Goal: Transaction & Acquisition: Purchase product/service

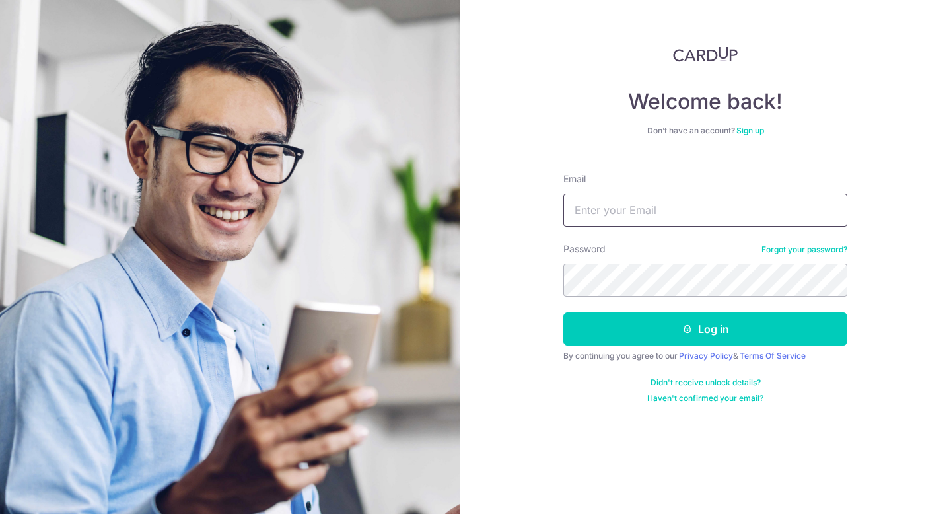
click at [683, 207] on input "Email" at bounding box center [705, 209] width 284 height 33
type input "[EMAIL_ADDRESS][DOMAIN_NAME]"
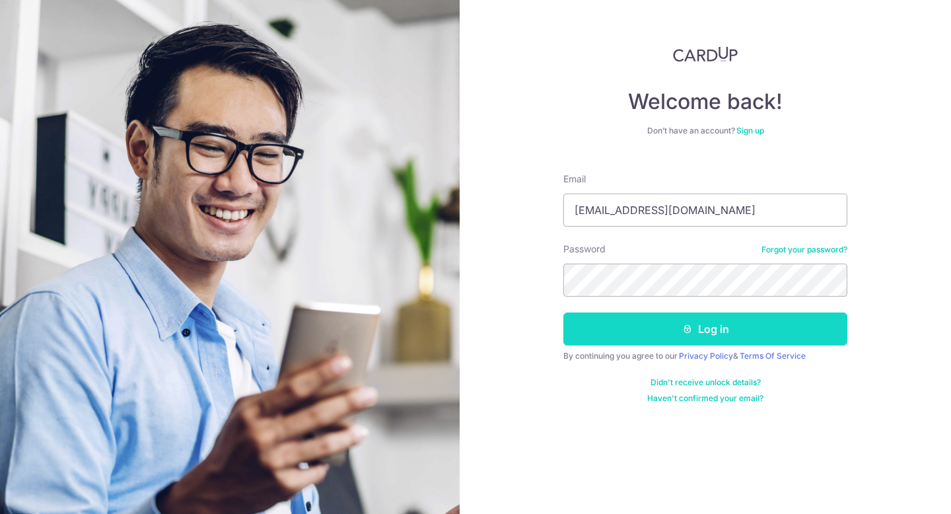
click at [738, 331] on button "Log in" at bounding box center [705, 328] width 284 height 33
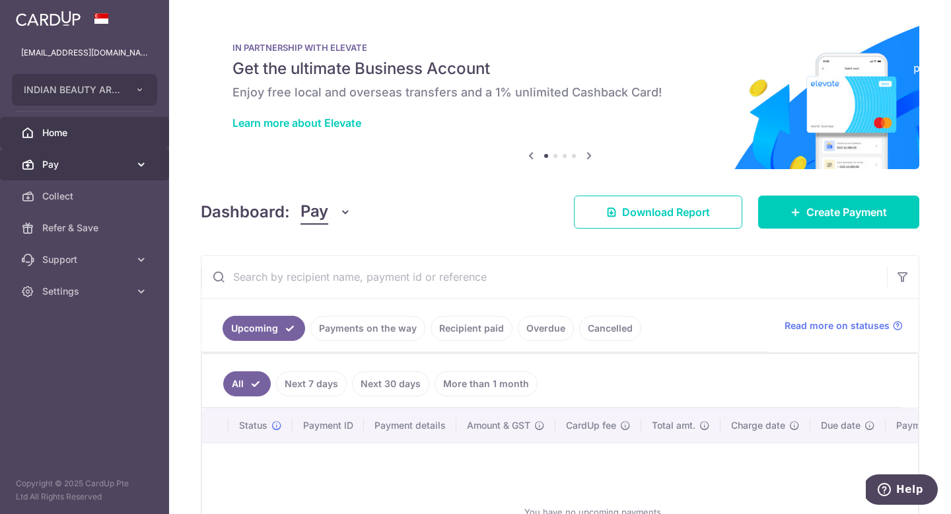
click at [114, 164] on span "Pay" at bounding box center [85, 164] width 87 height 13
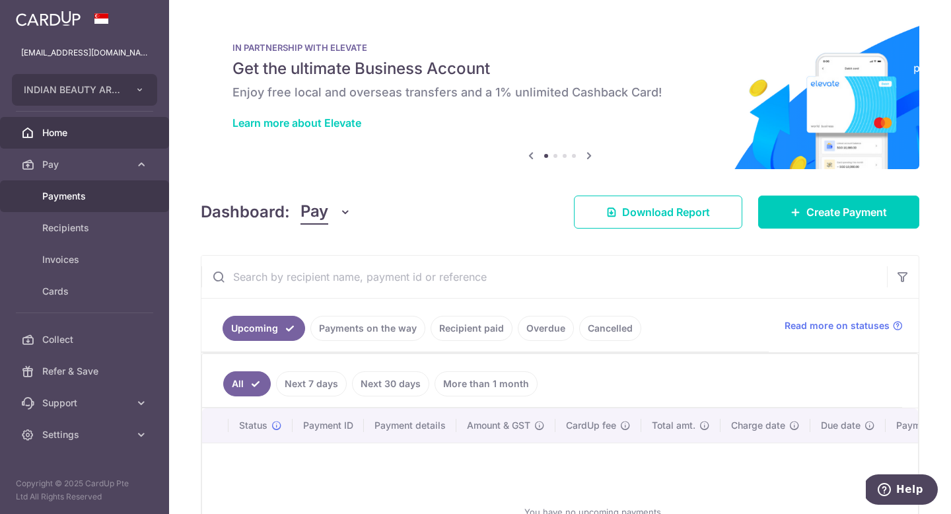
click at [121, 197] on span "Payments" at bounding box center [85, 195] width 87 height 13
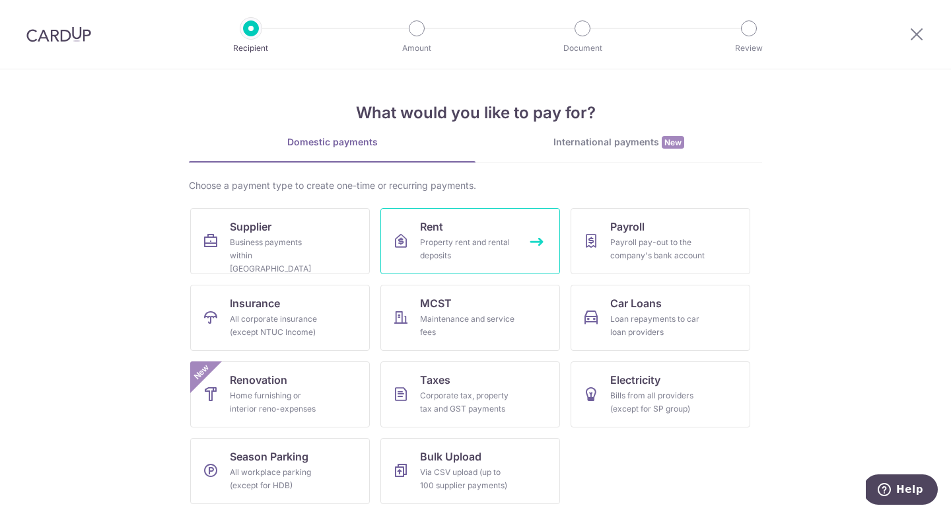
click at [523, 250] on link "Rent Property rent and rental deposits" at bounding box center [470, 241] width 180 height 66
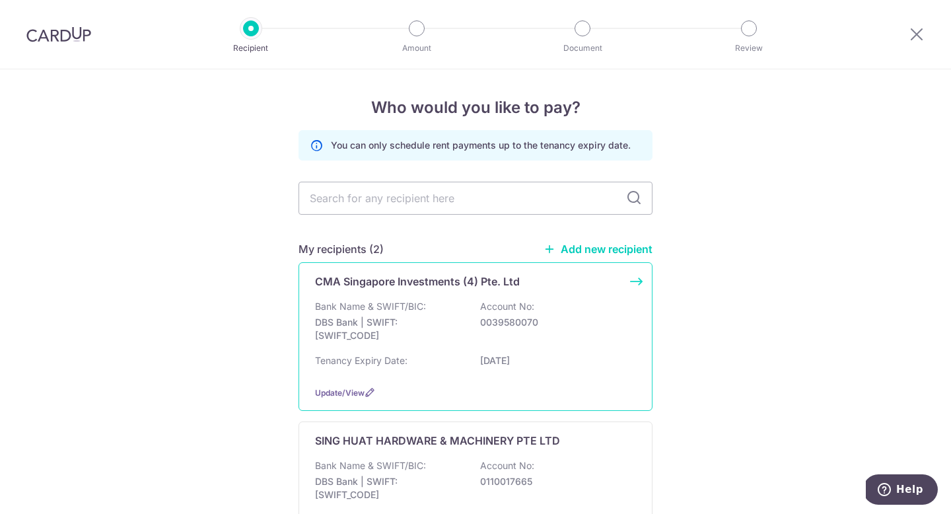
click at [574, 319] on p "0039580070" at bounding box center [554, 322] width 148 height 13
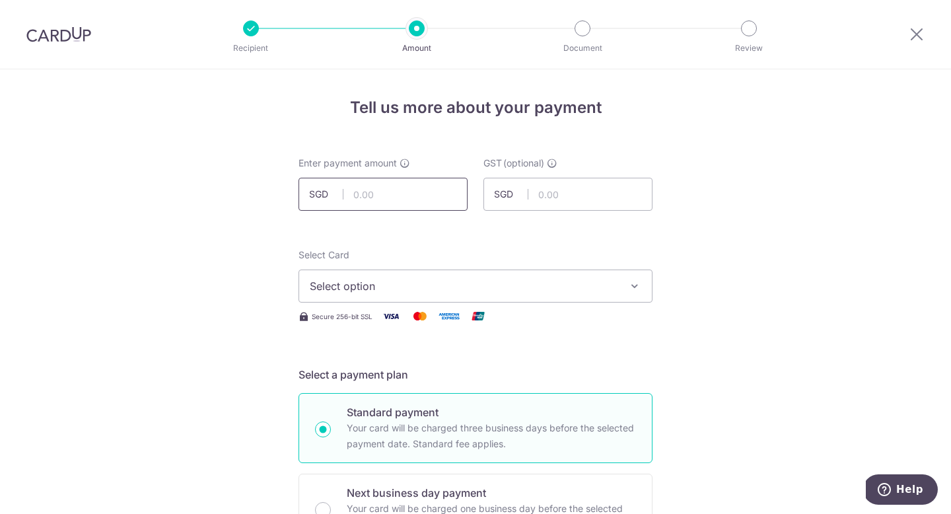
click at [360, 192] on input "text" at bounding box center [382, 194] width 169 height 33
type input "3,888.58"
click at [638, 290] on icon "button" at bounding box center [634, 285] width 13 height 13
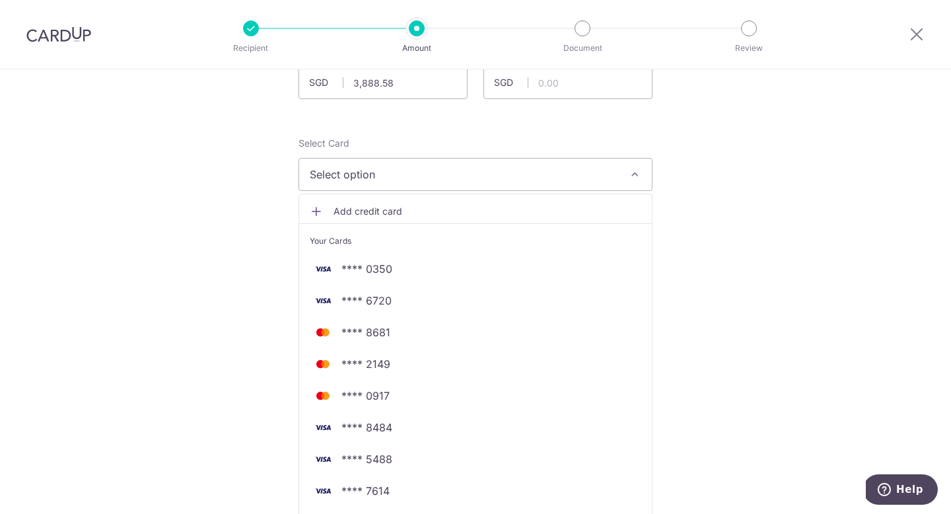
scroll to position [110, 0]
click at [413, 208] on span "Add credit card" at bounding box center [487, 212] width 308 height 13
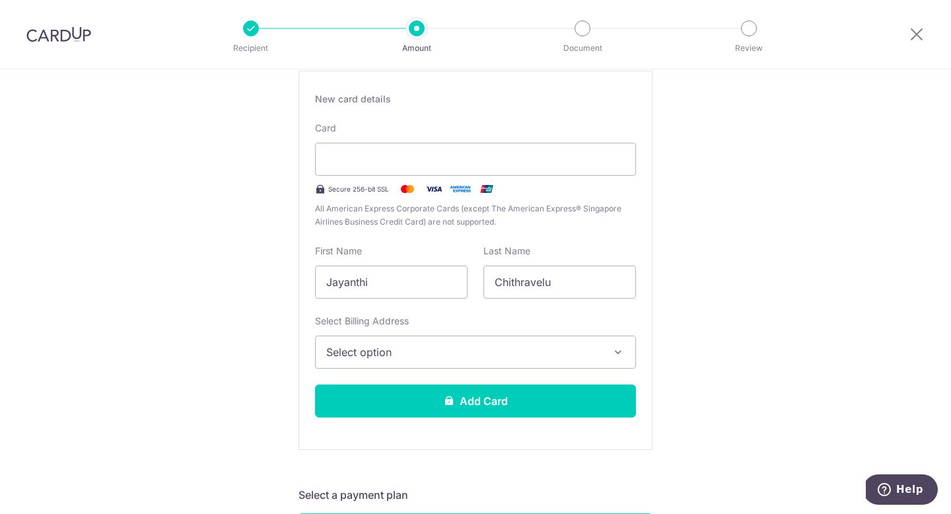
scroll to position [243, 0]
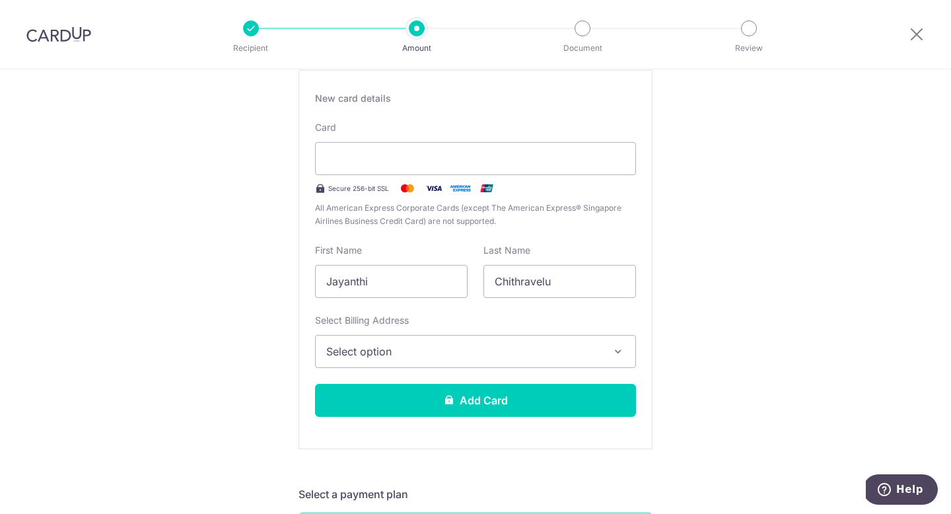
click at [616, 351] on icon "button" at bounding box center [617, 351] width 13 height 13
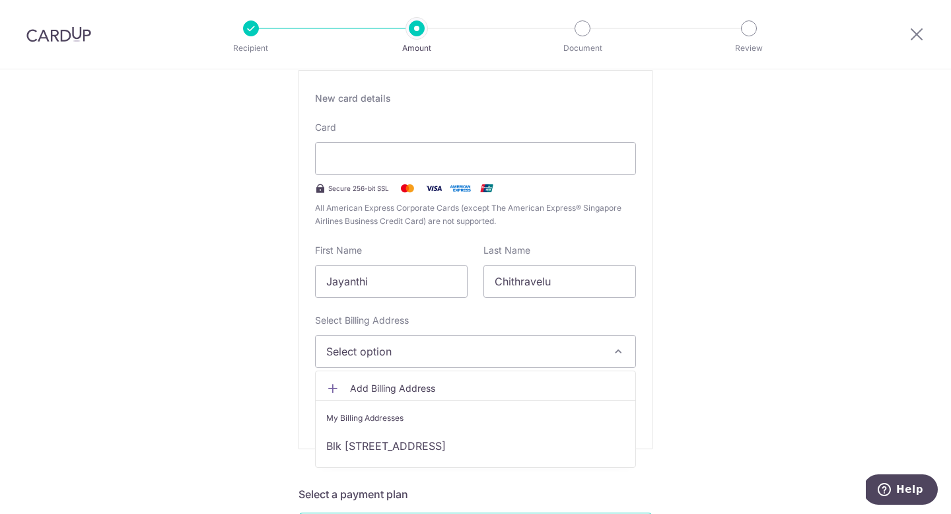
click at [583, 419] on div "My Billing Addresses" at bounding box center [475, 417] width 298 height 13
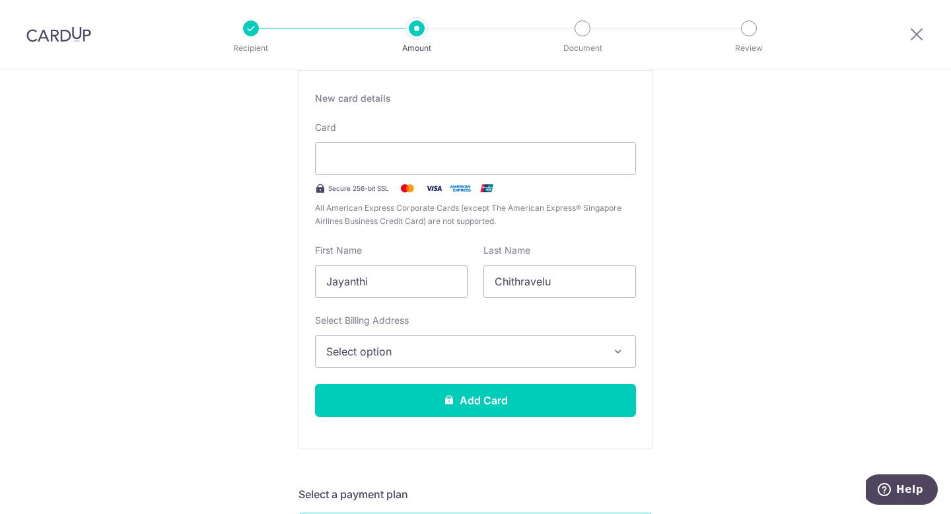
click at [611, 351] on icon "button" at bounding box center [617, 351] width 13 height 13
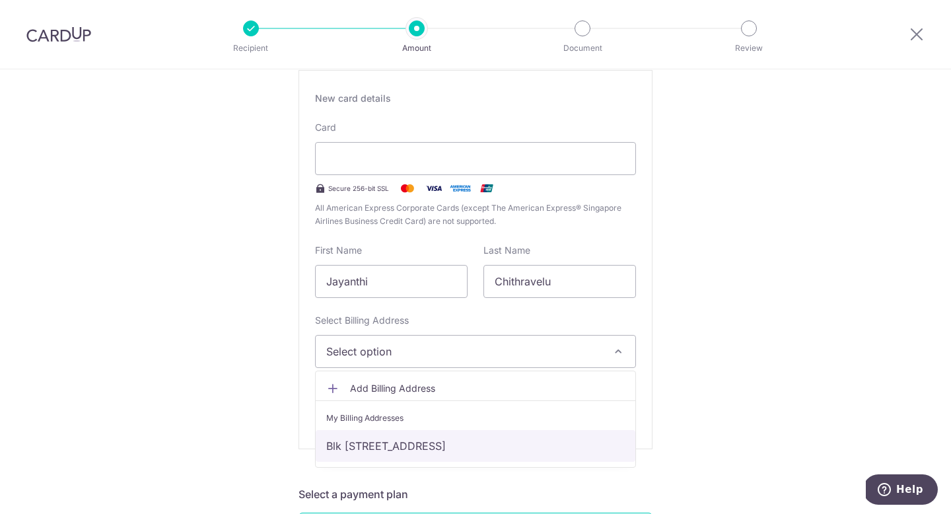
click at [512, 446] on link "Blk 306 Woodlands St31, #01-31, Singapore, Singapore-730306" at bounding box center [475, 446] width 319 height 32
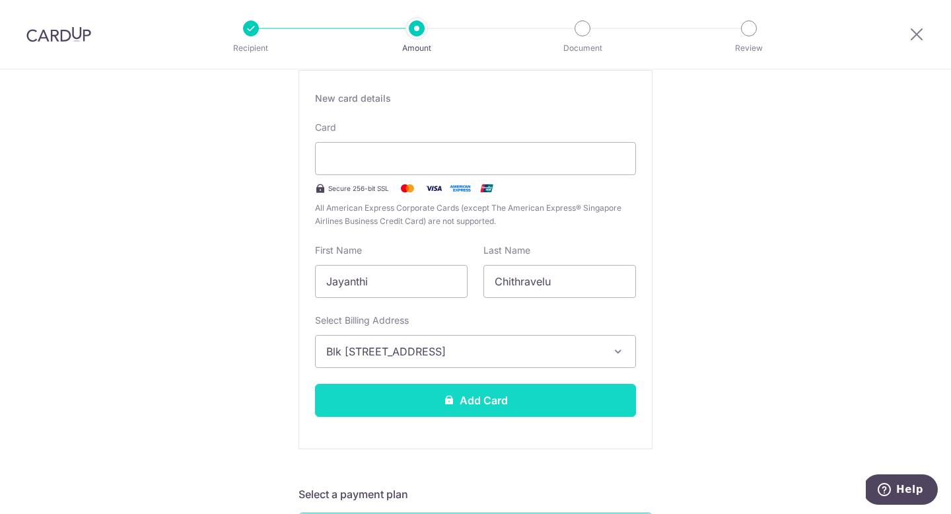
click at [533, 403] on button "Add Card" at bounding box center [475, 400] width 321 height 33
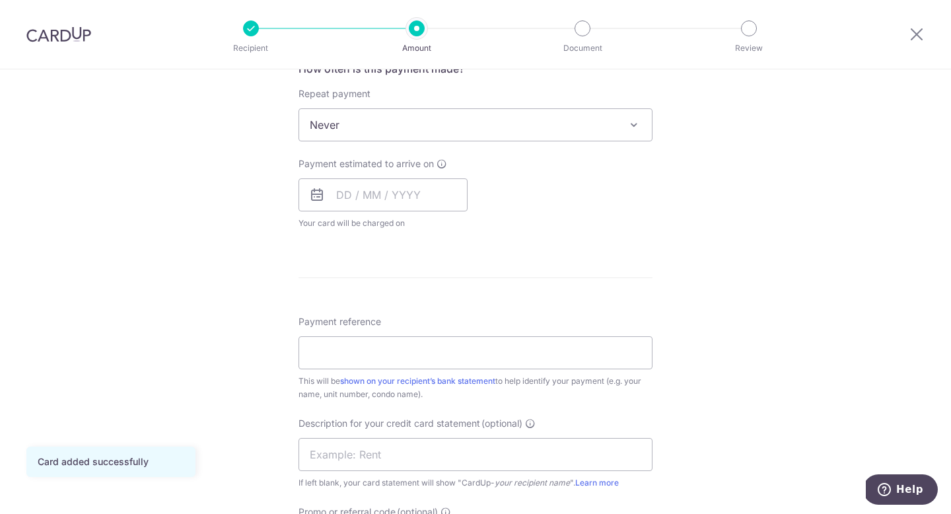
scroll to position [541, 0]
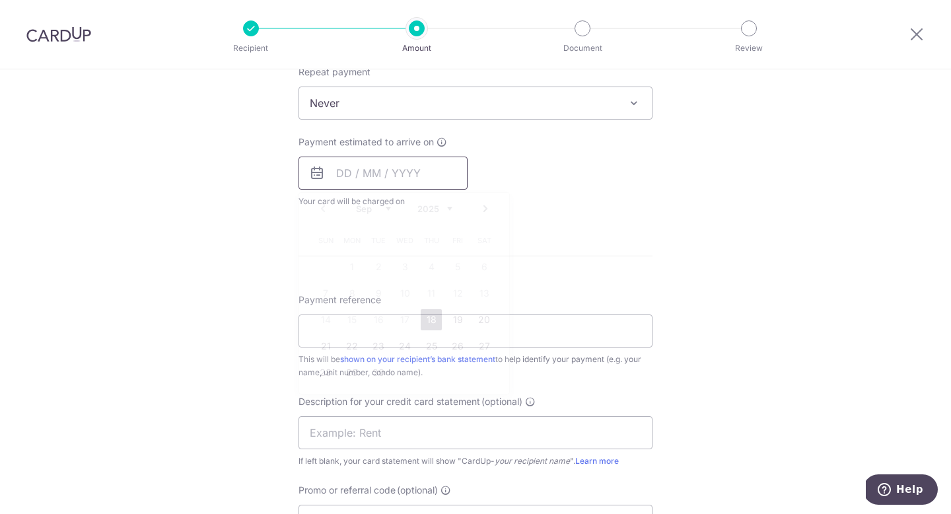
click at [351, 175] on input "text" at bounding box center [382, 172] width 169 height 33
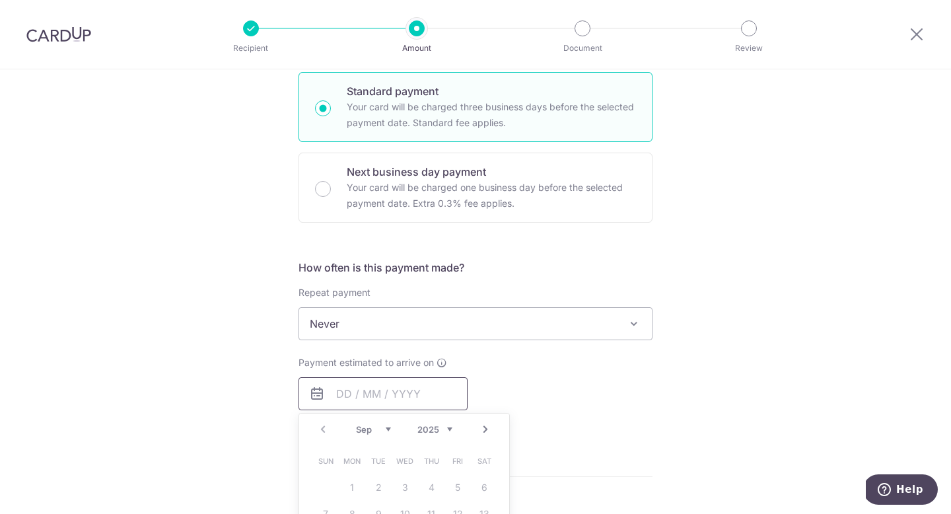
scroll to position [313, 0]
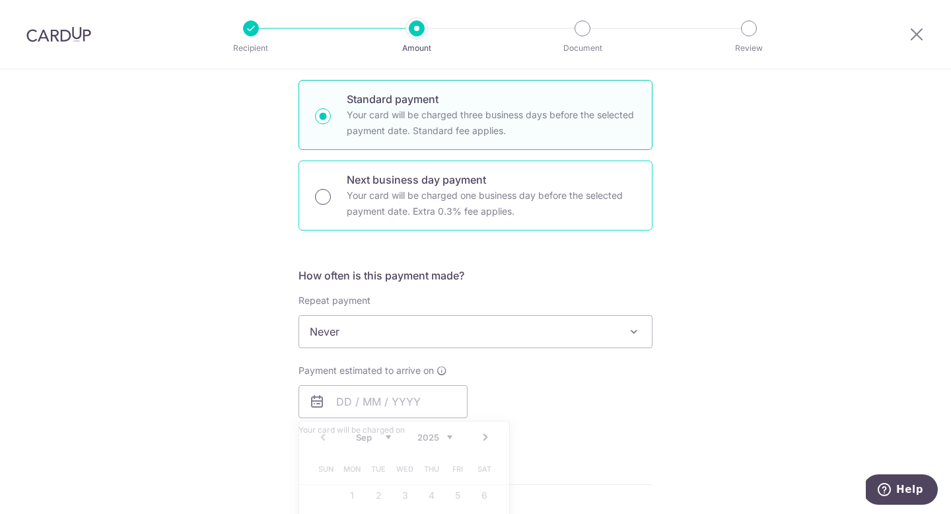
click at [324, 198] on input "Next business day payment Your card will be charged one business day before the…" at bounding box center [323, 197] width 16 height 16
radio input "true"
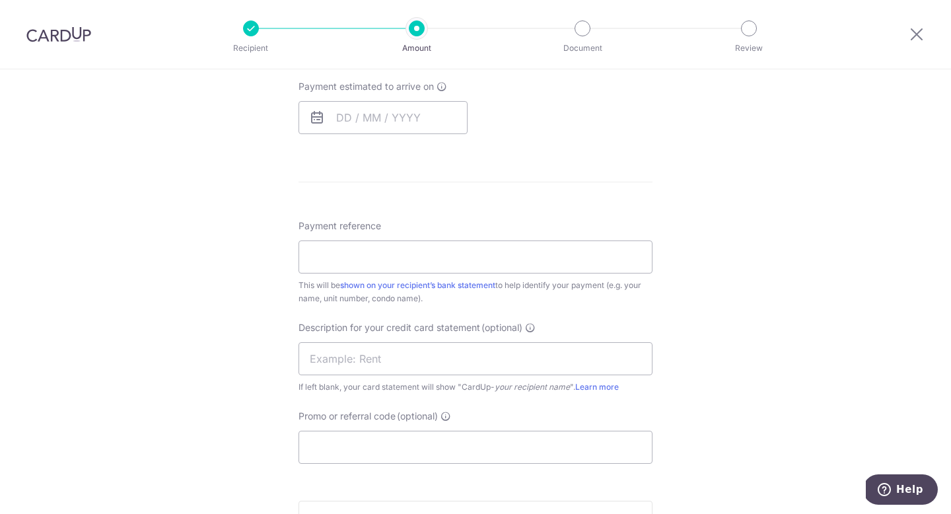
scroll to position [480, 0]
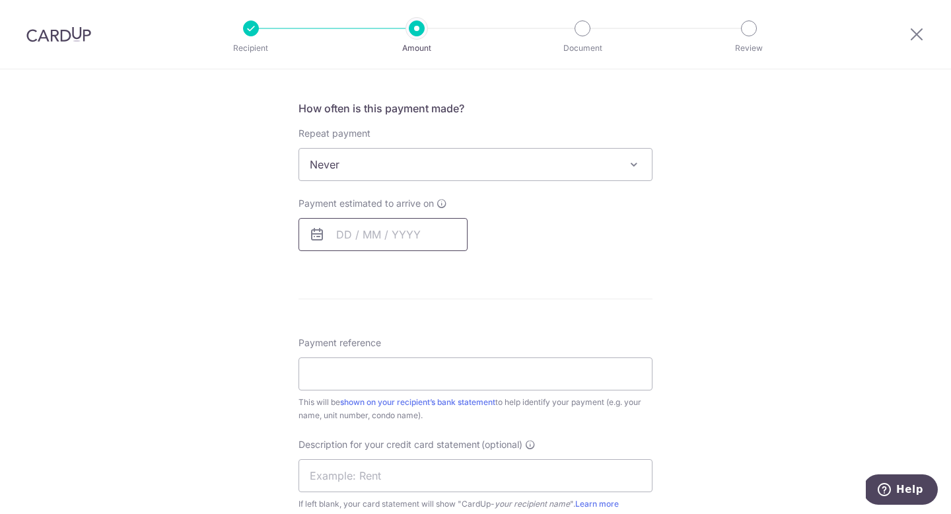
click at [370, 238] on input "text" at bounding box center [382, 234] width 169 height 33
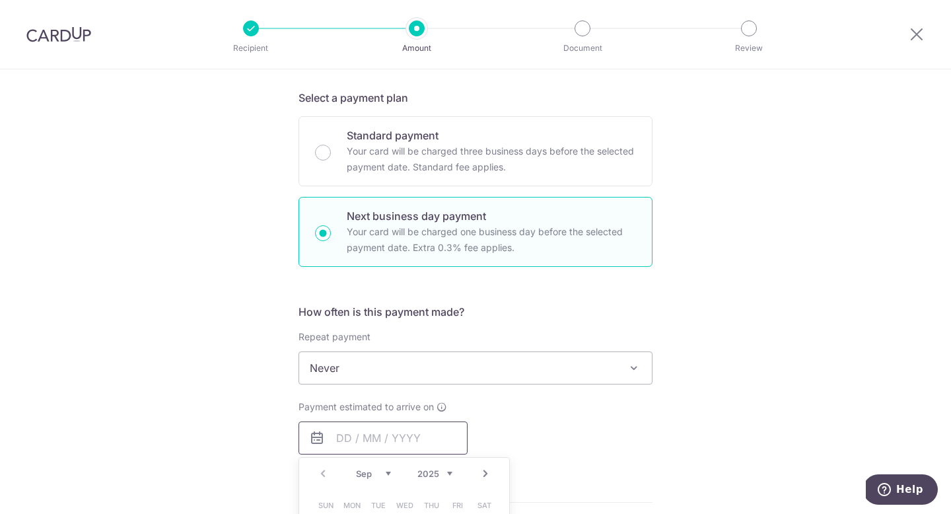
scroll to position [265, 0]
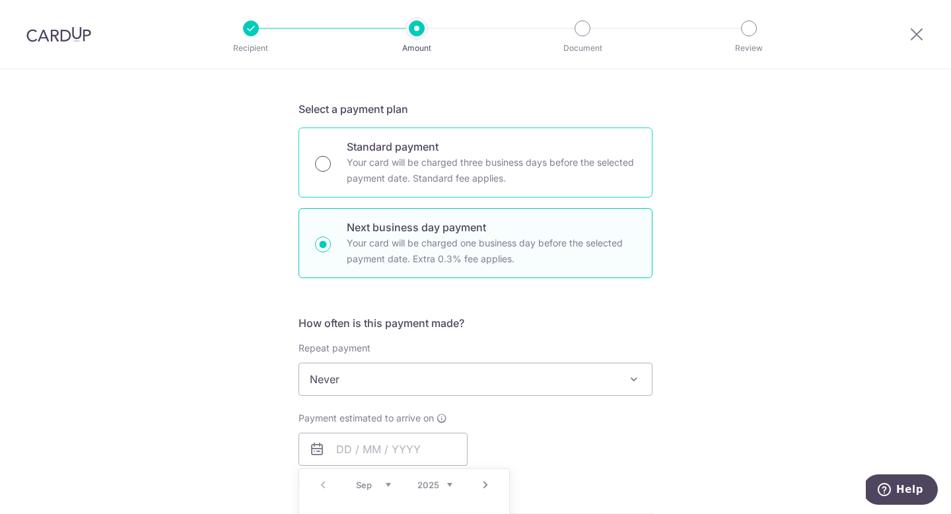
click at [325, 164] on input "Standard payment Your card will be charged three business days before the selec…" at bounding box center [323, 164] width 16 height 16
radio input "true"
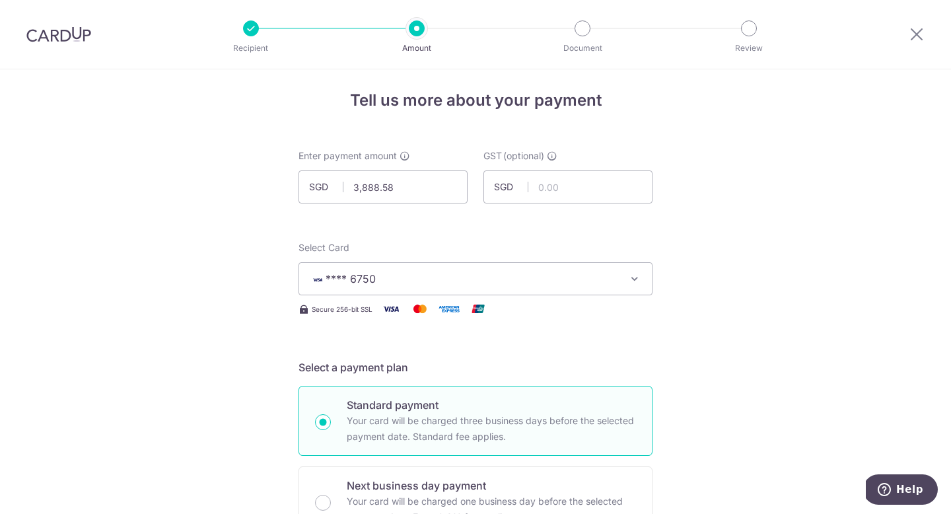
scroll to position [2, 0]
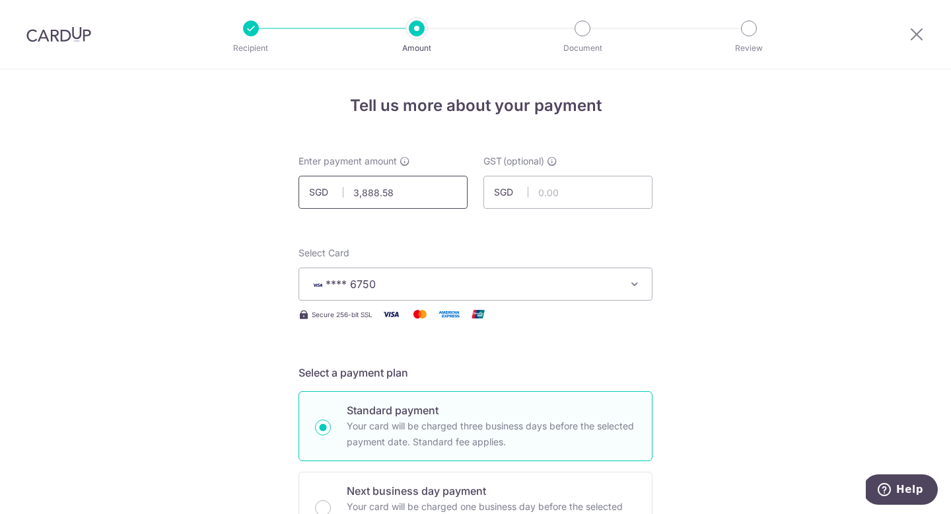
click at [395, 195] on input "3,888.58" at bounding box center [382, 192] width 169 height 33
type input "3"
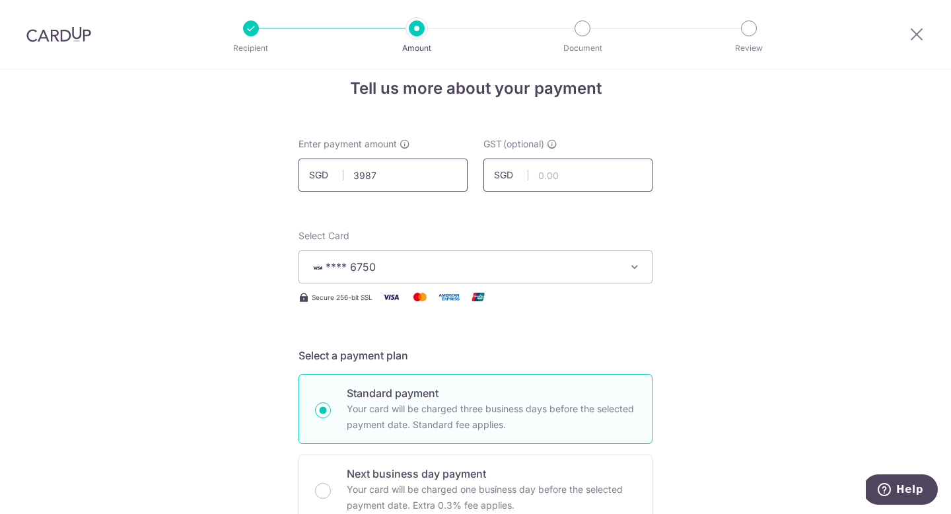
scroll to position [13, 0]
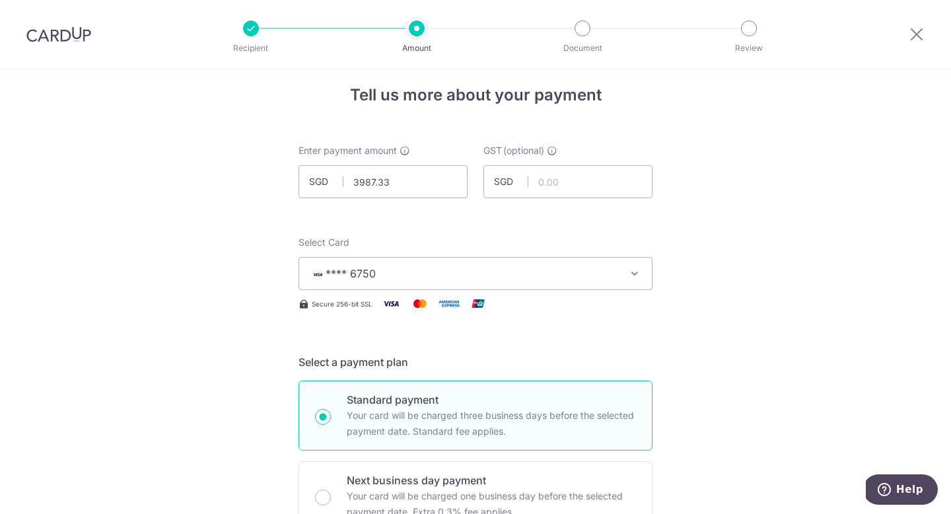
type input "3,987.33"
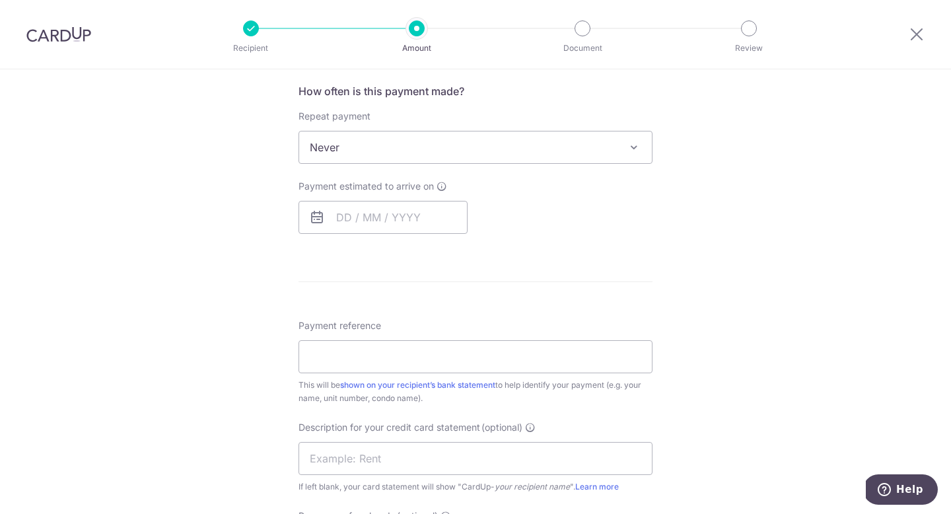
scroll to position [516, 0]
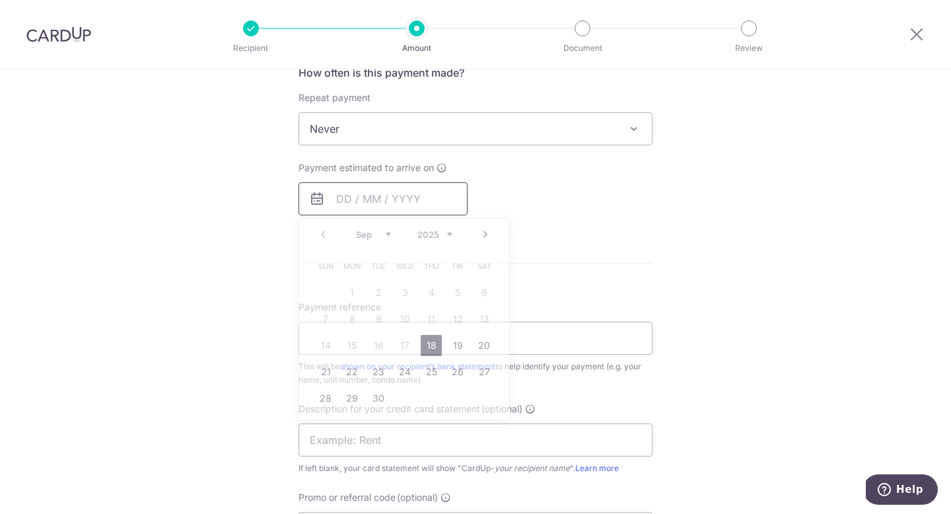
click at [374, 197] on input "text" at bounding box center [382, 198] width 169 height 33
click at [434, 350] on link "18" at bounding box center [430, 345] width 21 height 21
type input "18/09/2025"
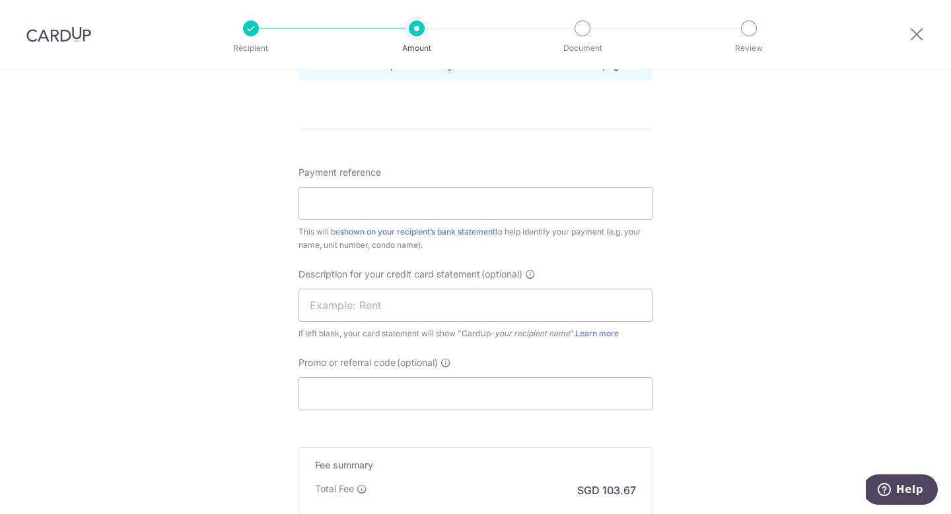
scroll to position [687, 0]
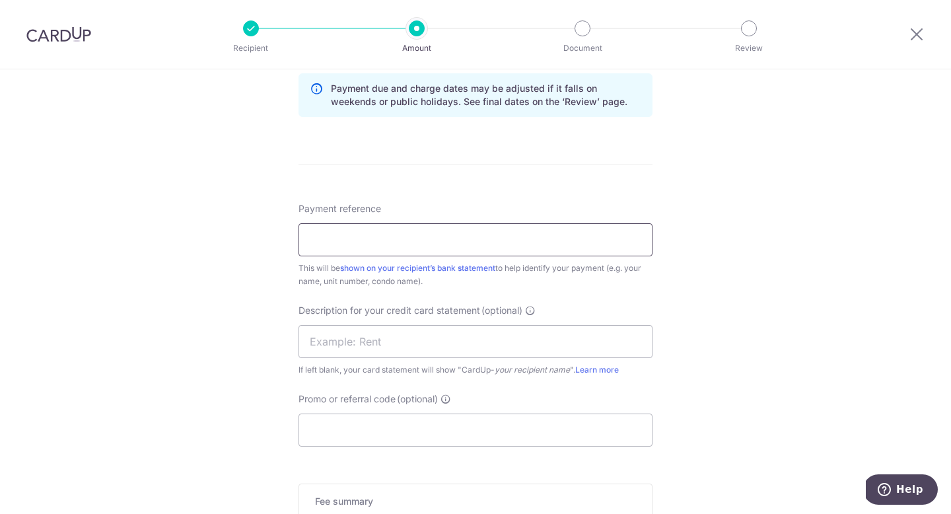
click at [506, 242] on input "Payment reference" at bounding box center [475, 239] width 354 height 33
type input "CSL A08/09"
click at [781, 288] on div "Tell us more about your payment Enter payment amount SGD 3,987.33 3987.33 GST (…" at bounding box center [475, 51] width 951 height 1337
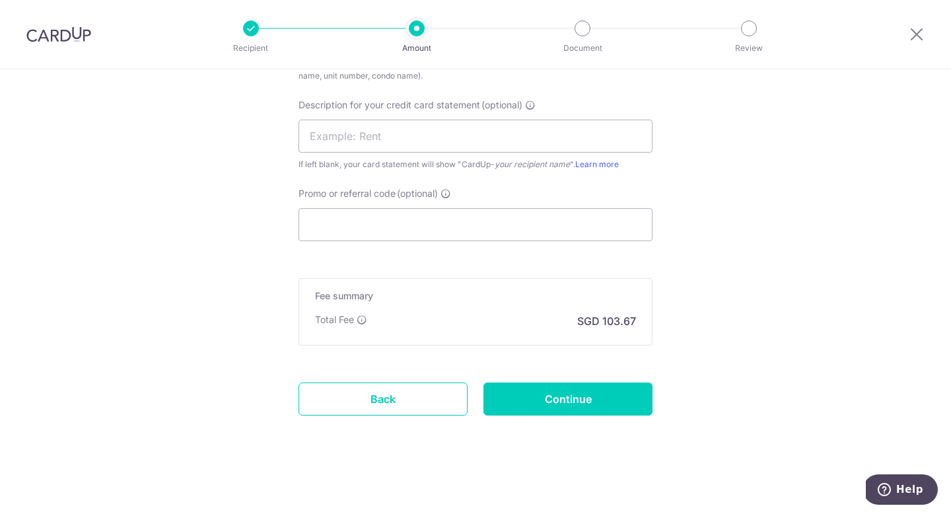
scroll to position [892, 0]
click at [610, 401] on input "Continue" at bounding box center [567, 398] width 169 height 33
type input "Create Schedule"
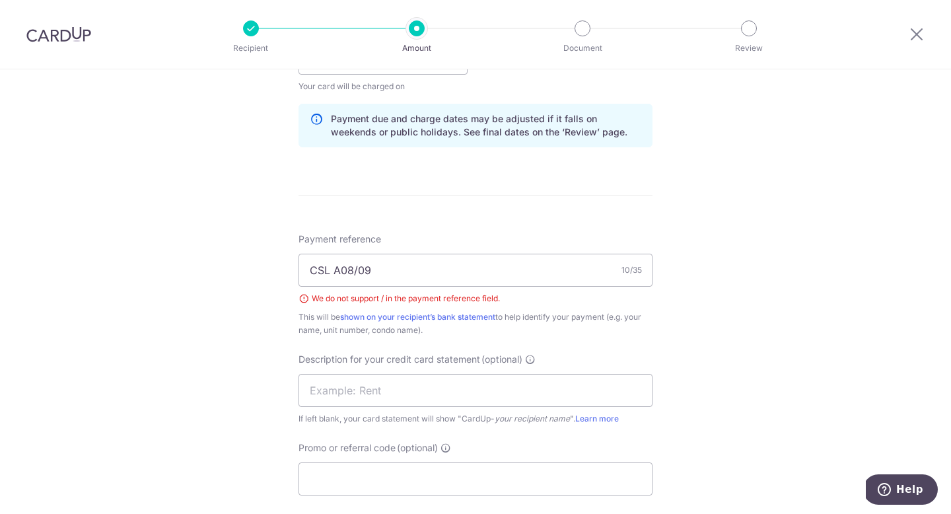
scroll to position [652, 0]
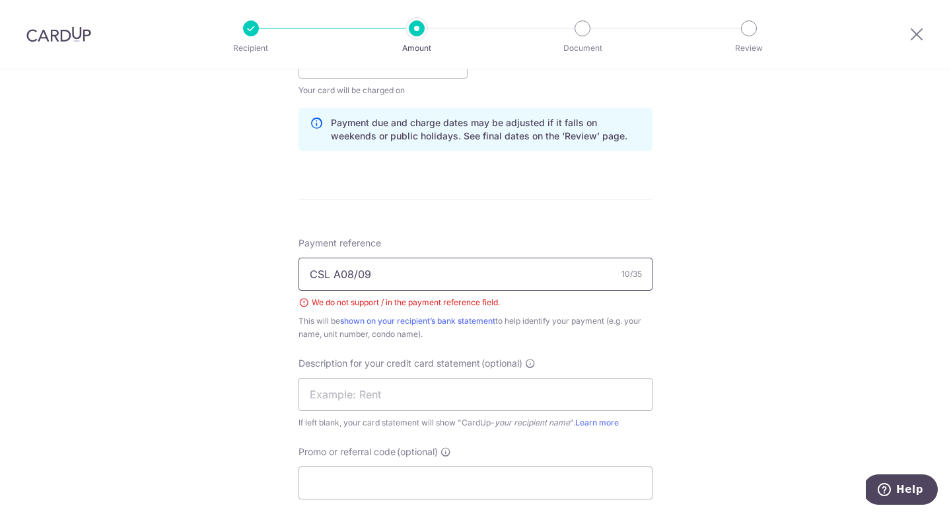
click at [358, 275] on input "CSL A08/09" at bounding box center [475, 273] width 354 height 33
type input "CSL A0809"
click at [737, 269] on div "Tell us more about your payment Enter payment amount SGD 3,987.33 3987.33 GST (…" at bounding box center [475, 94] width 951 height 1355
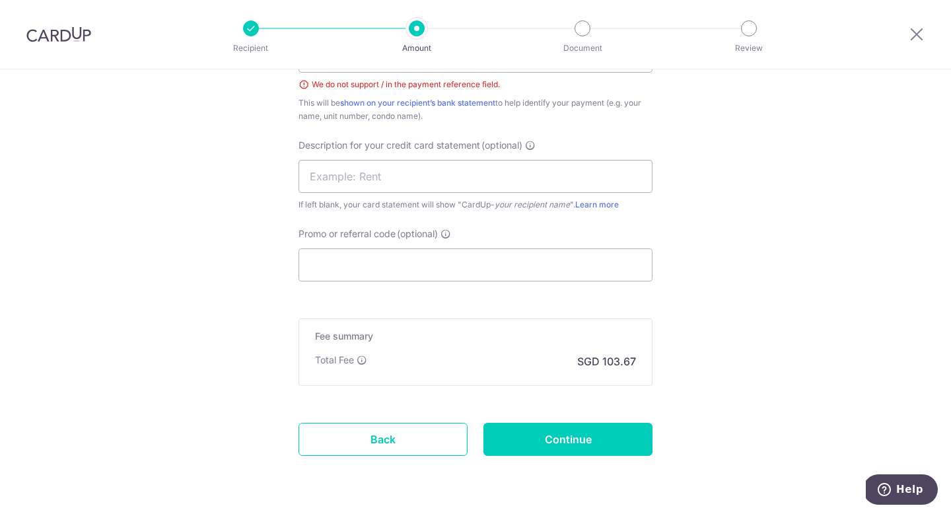
scroll to position [875, 0]
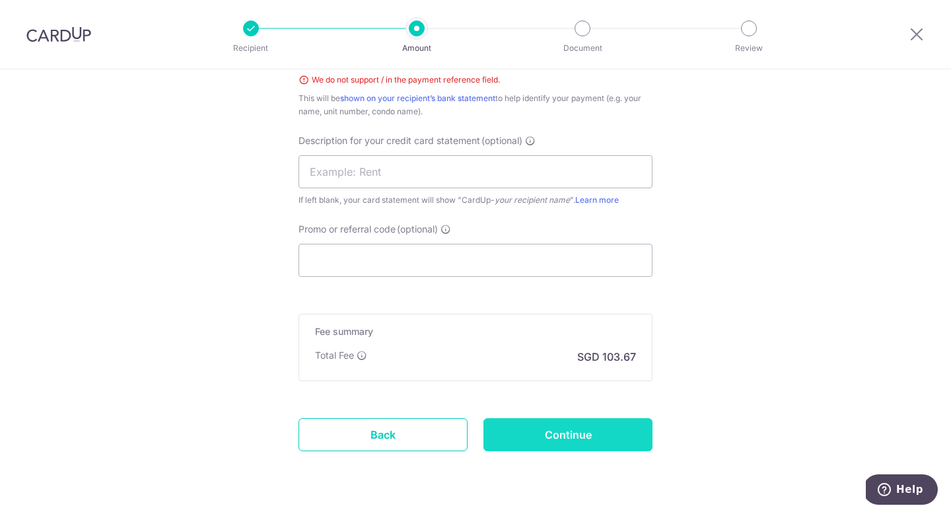
click at [622, 440] on input "Continue" at bounding box center [567, 434] width 169 height 33
type input "Create Schedule"
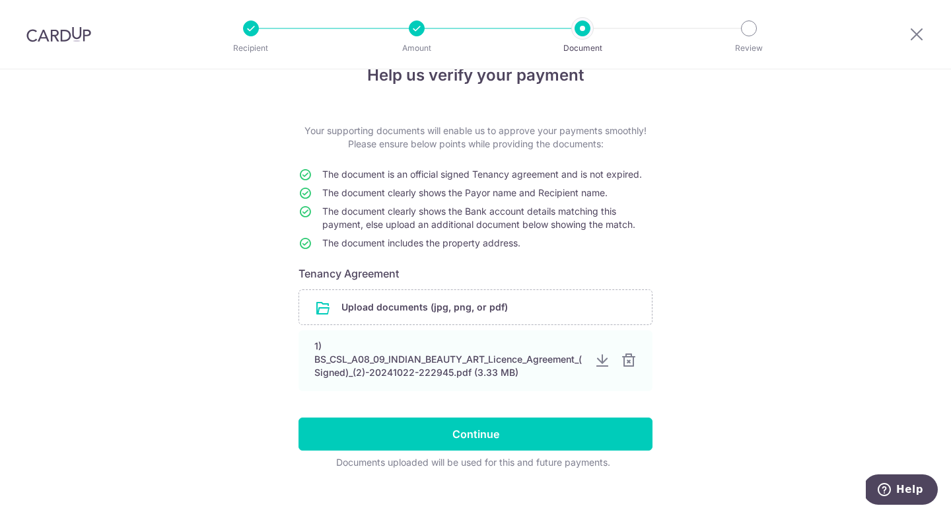
scroll to position [50, 0]
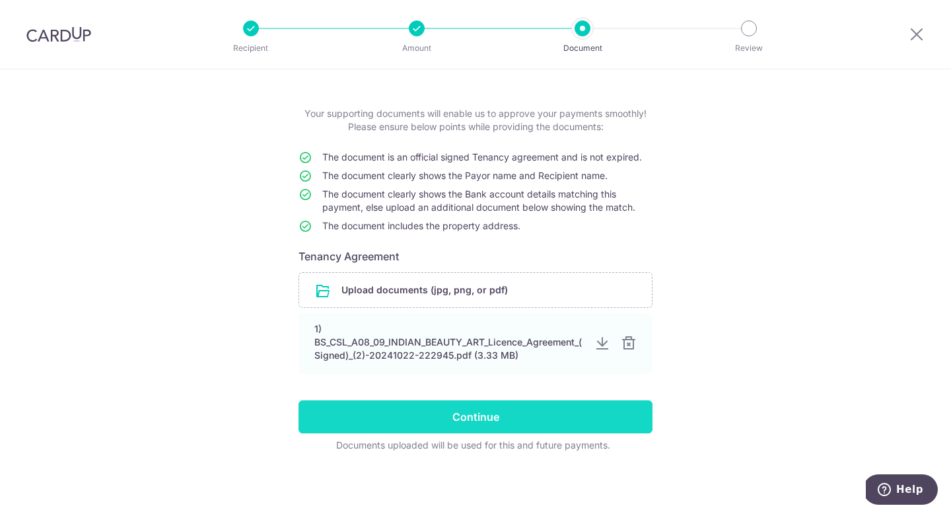
click at [576, 420] on input "Continue" at bounding box center [475, 416] width 354 height 33
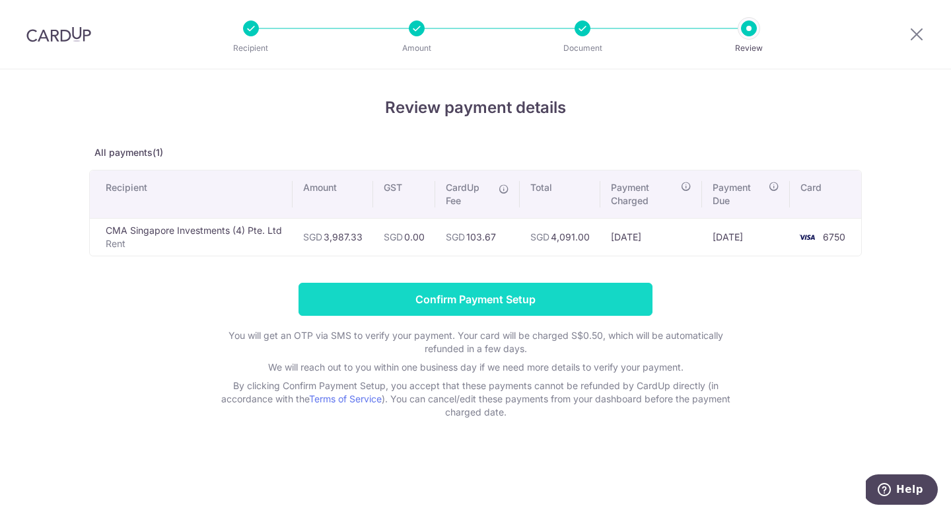
click at [551, 297] on input "Confirm Payment Setup" at bounding box center [475, 299] width 354 height 33
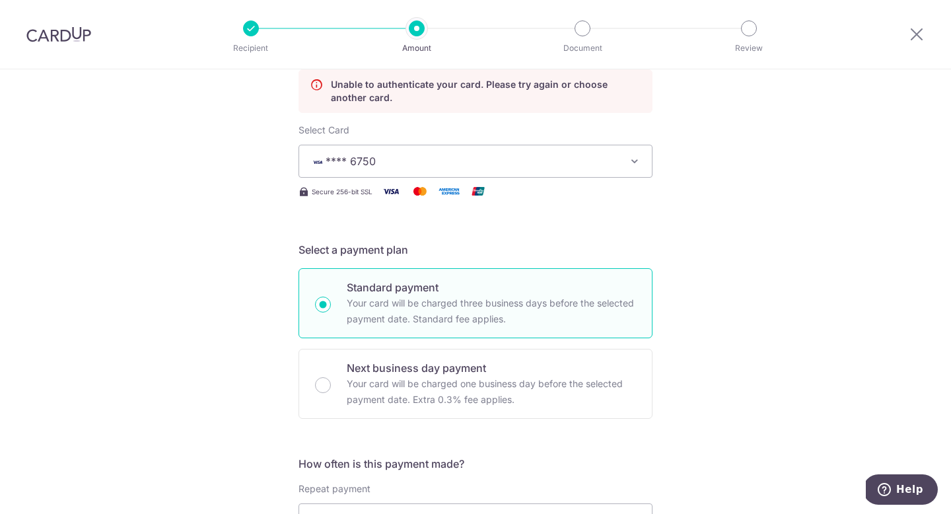
click at [633, 162] on icon "button" at bounding box center [634, 160] width 13 height 13
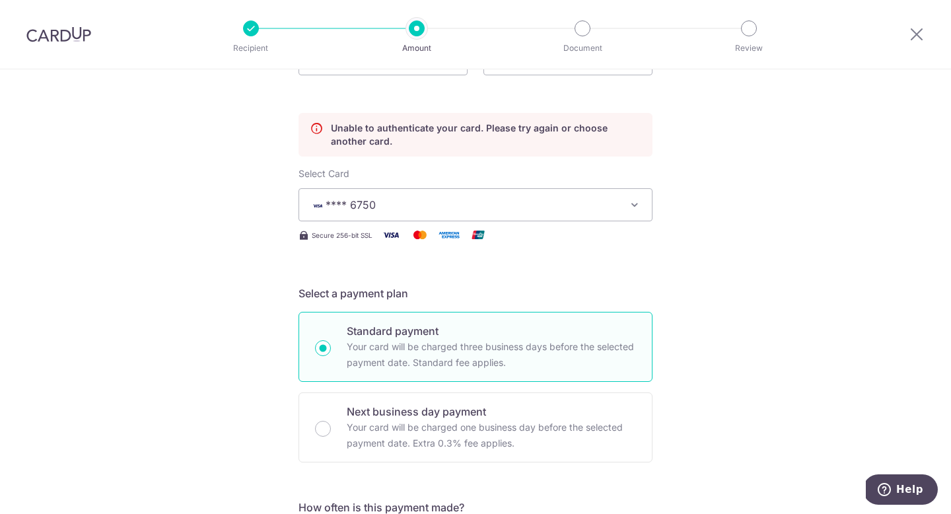
scroll to position [129, 0]
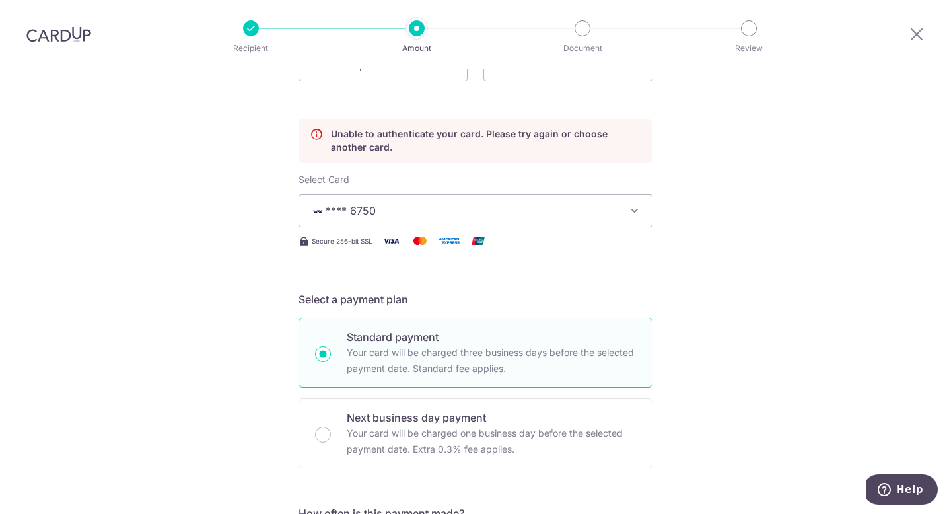
click at [632, 214] on icon "button" at bounding box center [634, 210] width 13 height 13
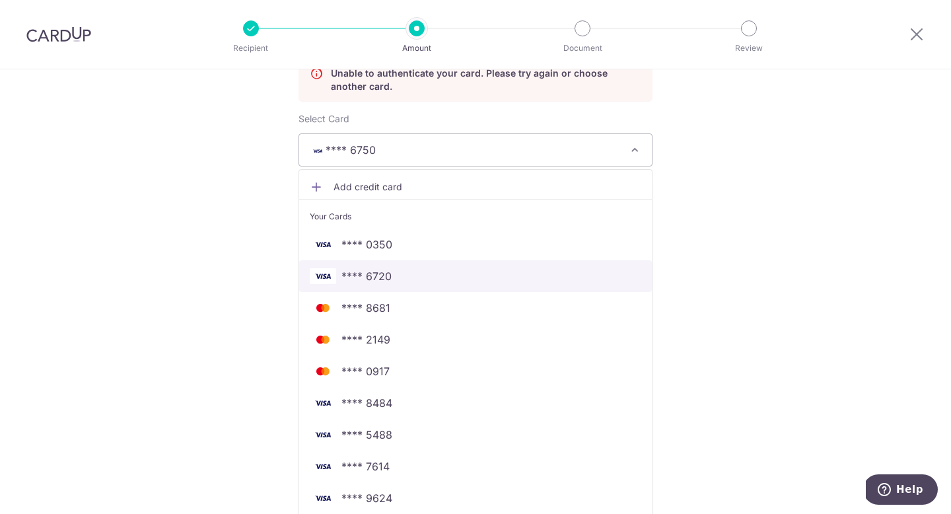
scroll to position [209, 0]
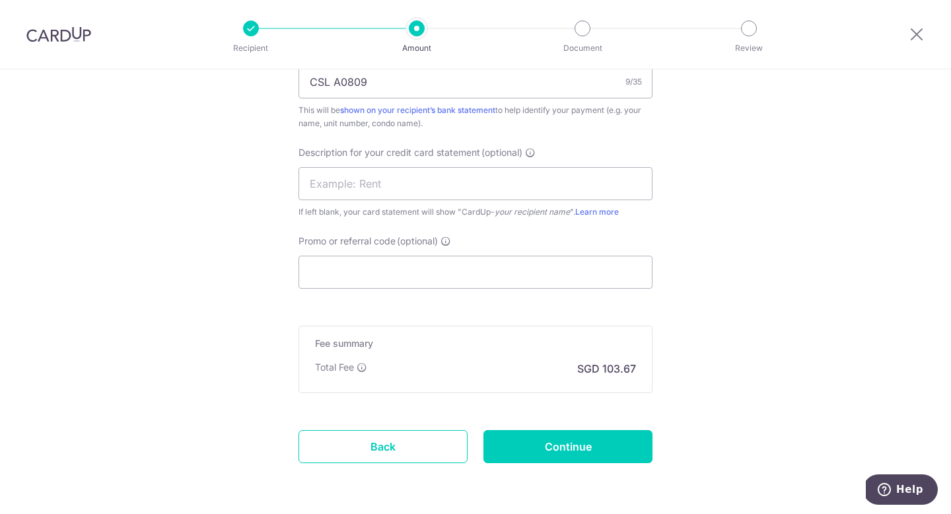
scroll to position [947, 0]
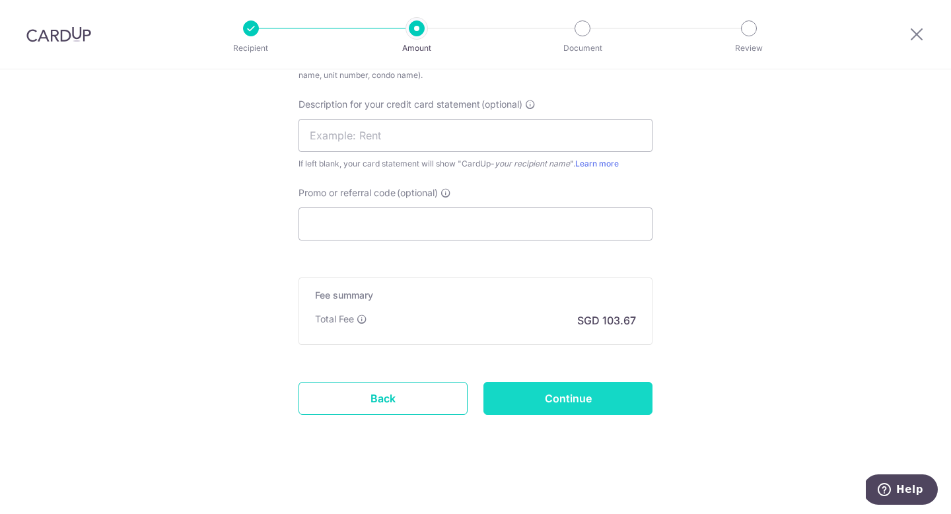
click at [615, 403] on input "Continue" at bounding box center [567, 398] width 169 height 33
type input "Update Schedule"
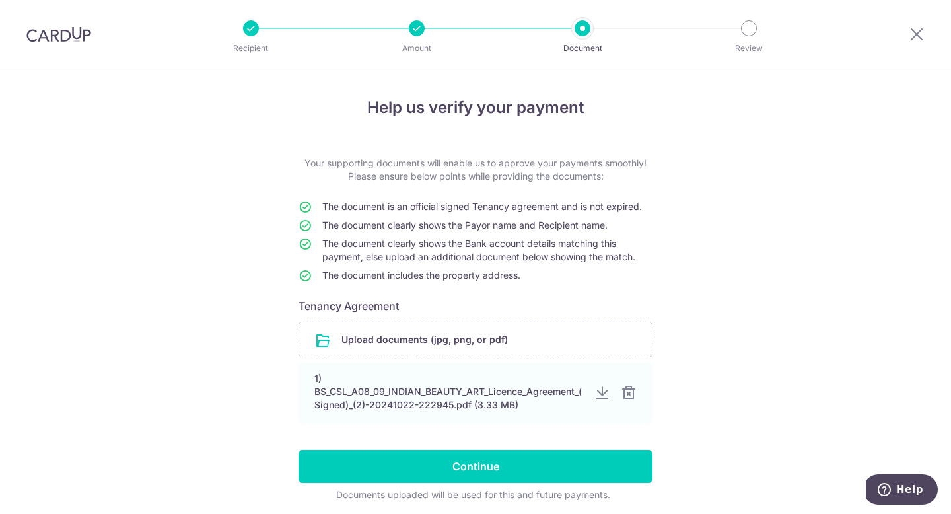
scroll to position [50, 0]
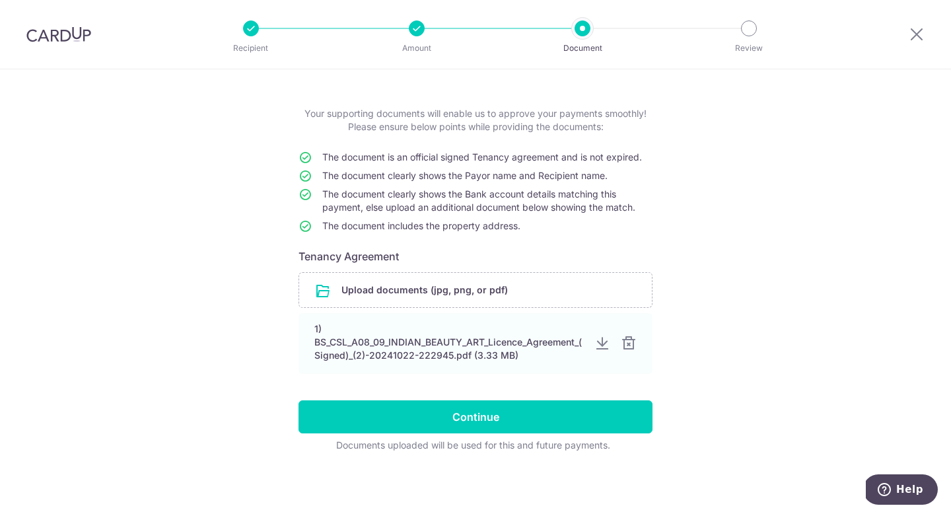
click at [830, 278] on div "Help us verify your payment Your supporting documents will enable us to approve…" at bounding box center [475, 267] width 951 height 494
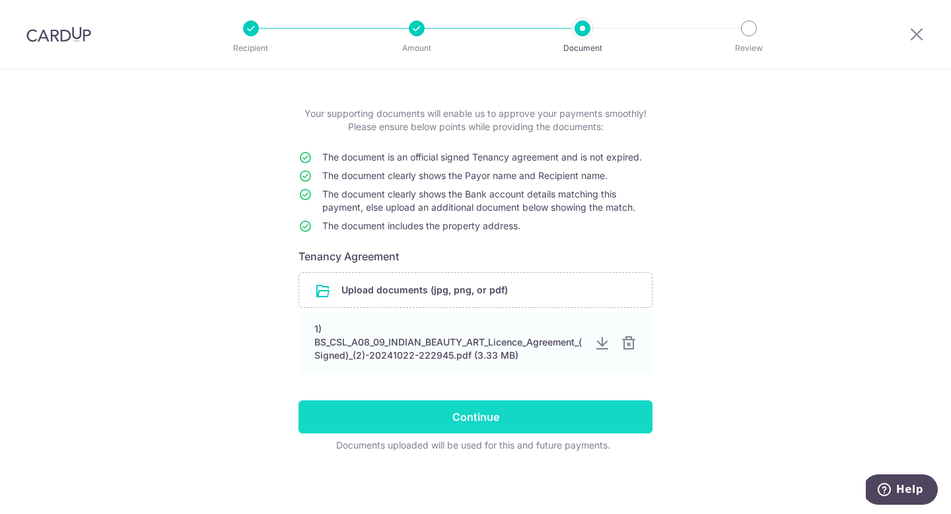
click at [549, 417] on input "Continue" at bounding box center [475, 416] width 354 height 33
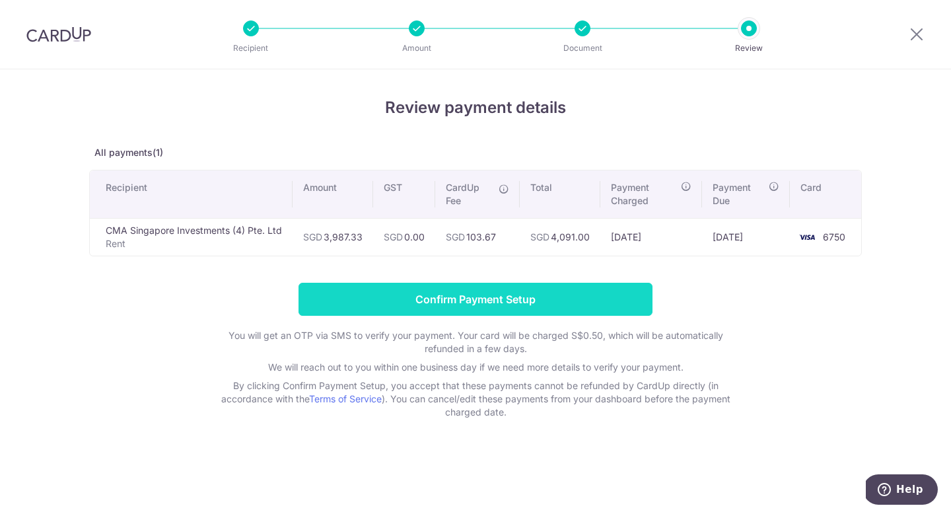
click at [543, 303] on input "Confirm Payment Setup" at bounding box center [475, 299] width 354 height 33
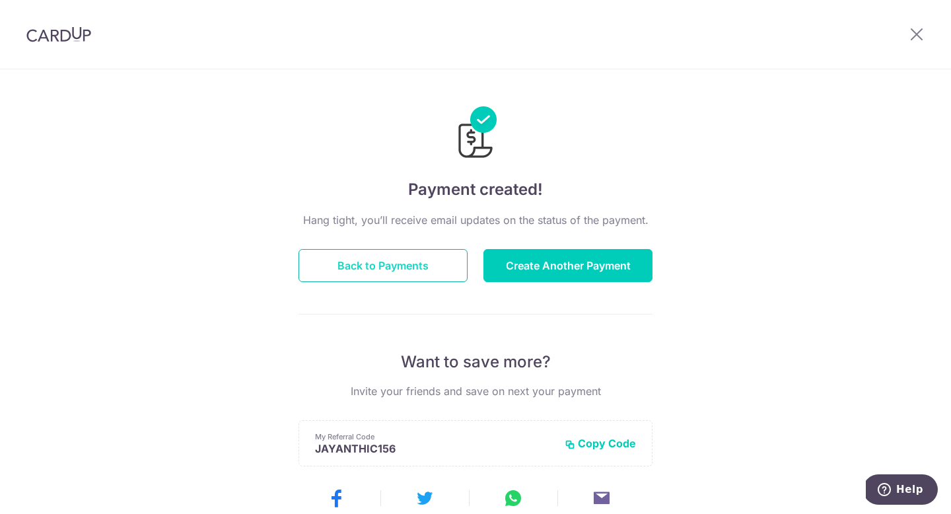
click at [436, 262] on button "Back to Payments" at bounding box center [382, 265] width 169 height 33
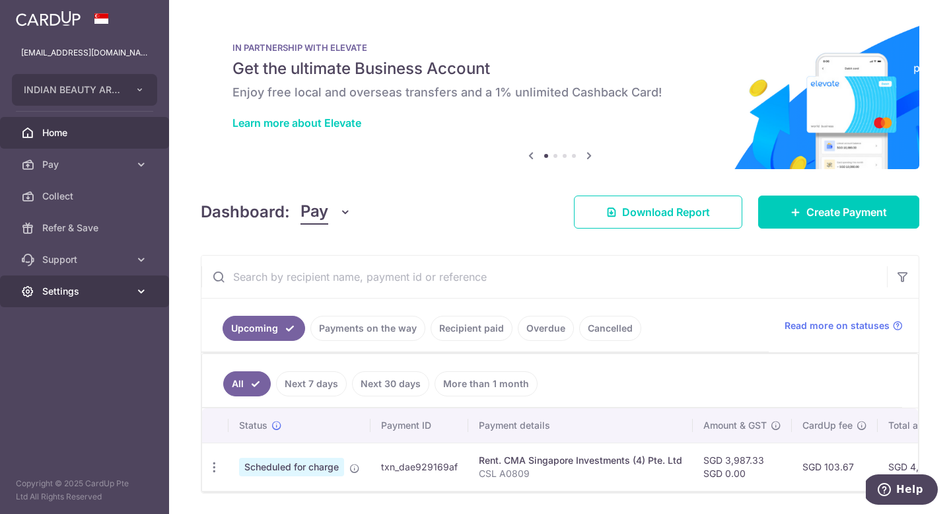
click at [102, 290] on span "Settings" at bounding box center [85, 291] width 87 height 13
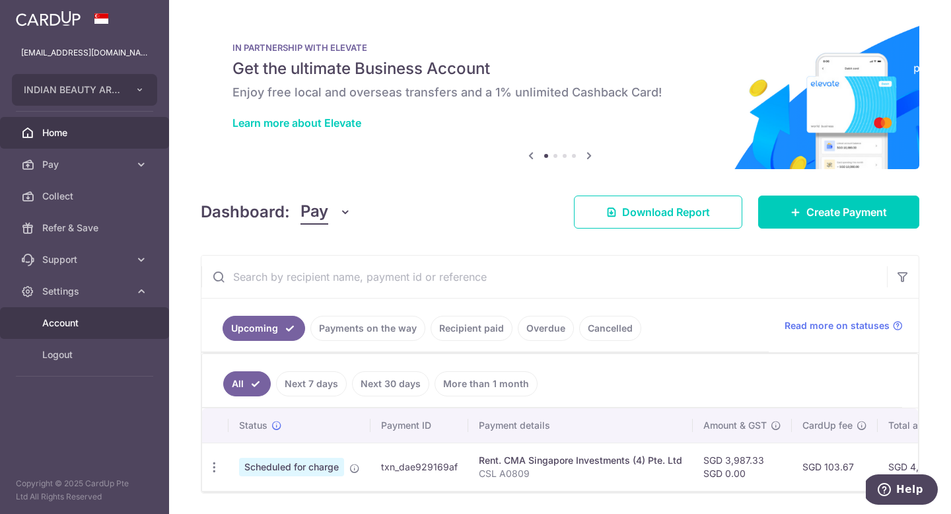
click at [106, 324] on span "Account" at bounding box center [85, 322] width 87 height 13
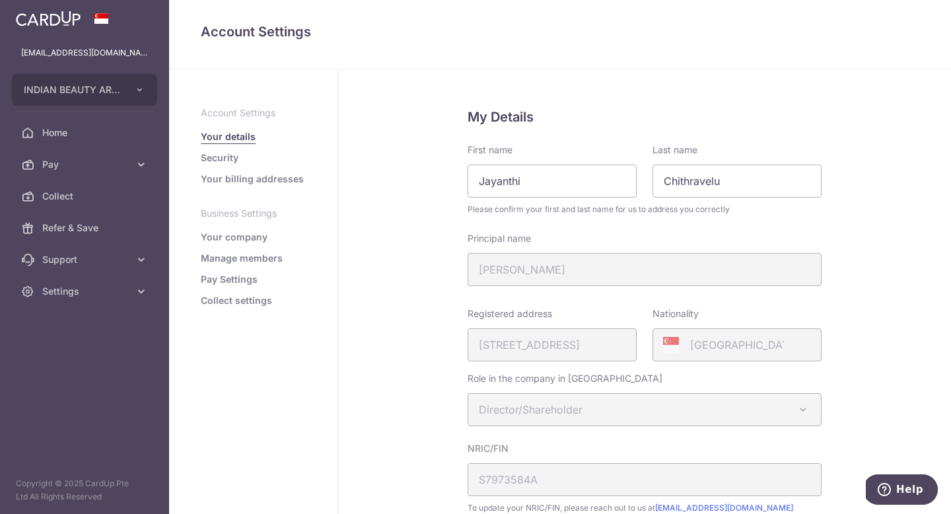
click at [234, 279] on link "Pay Settings" at bounding box center [229, 279] width 57 height 13
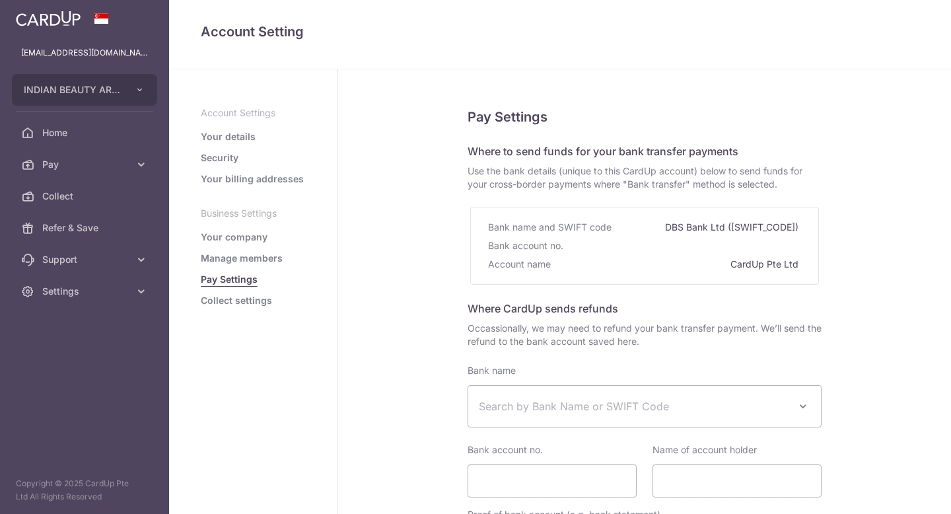
select select
click at [242, 302] on link "Collect settings" at bounding box center [236, 300] width 71 height 13
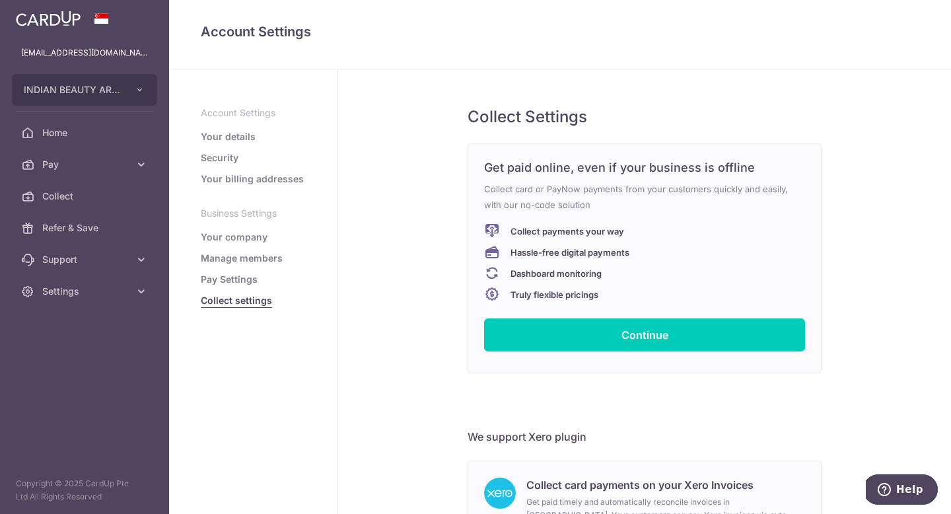
click at [232, 259] on link "Manage members" at bounding box center [242, 258] width 82 height 13
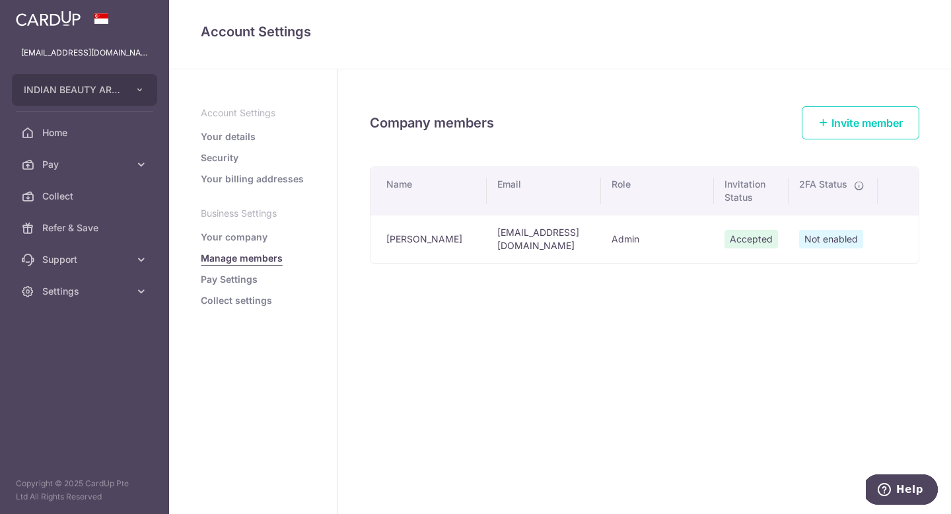
click at [229, 237] on link "Your company" at bounding box center [234, 236] width 67 height 13
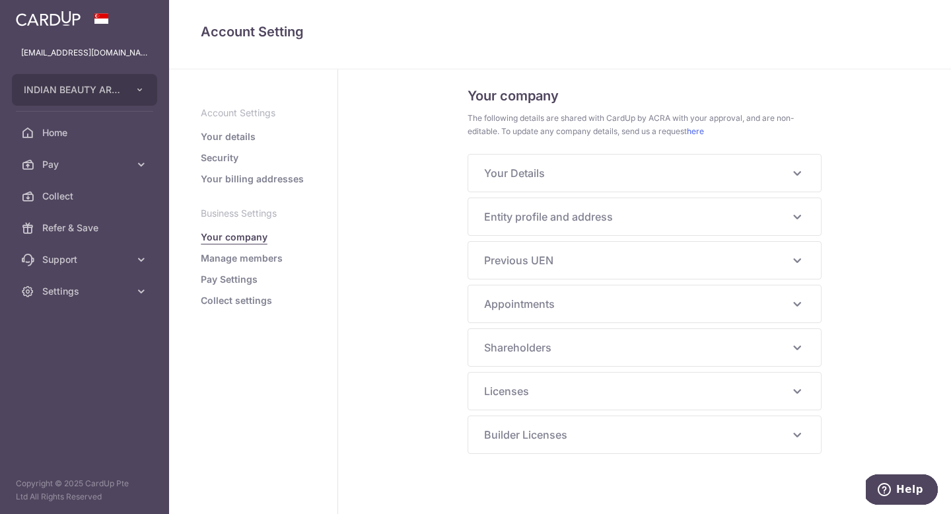
click at [222, 158] on link "Security" at bounding box center [220, 157] width 38 height 13
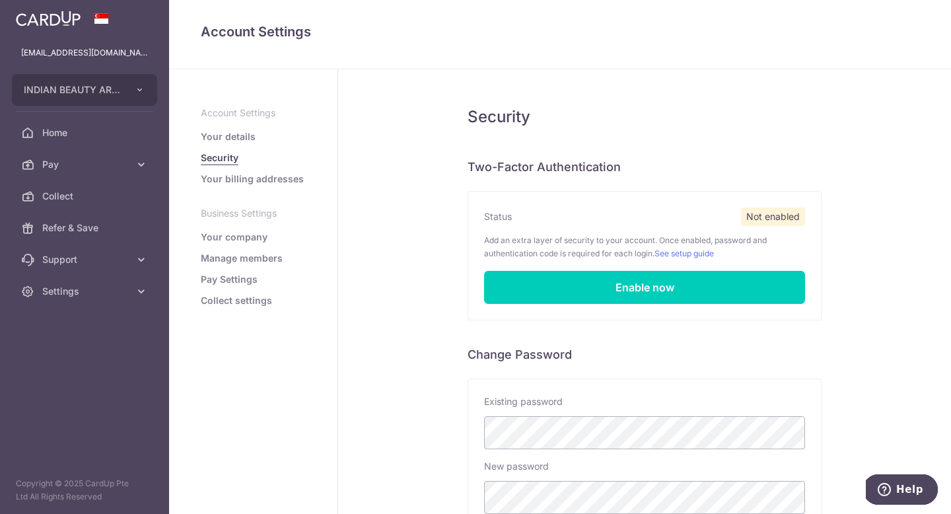
click at [233, 137] on link "Your details" at bounding box center [228, 136] width 55 height 13
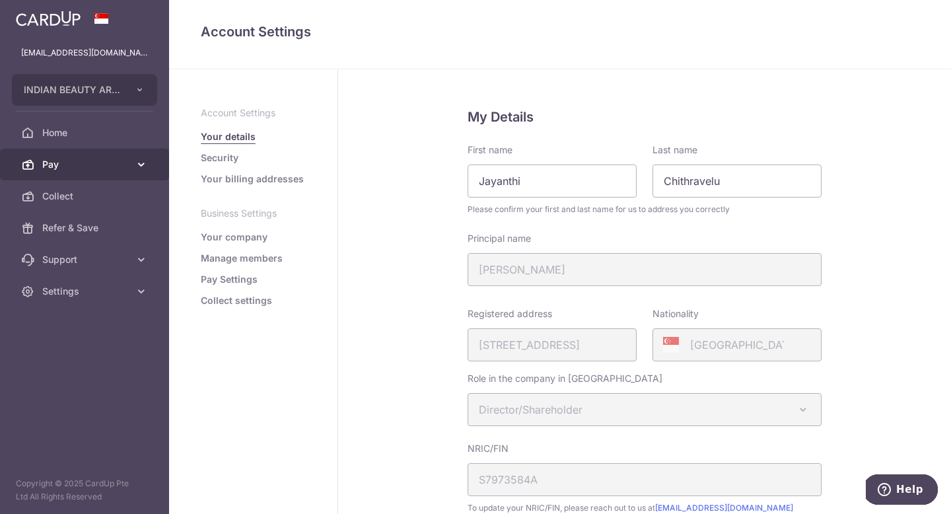
click at [141, 166] on icon at bounding box center [141, 164] width 13 height 13
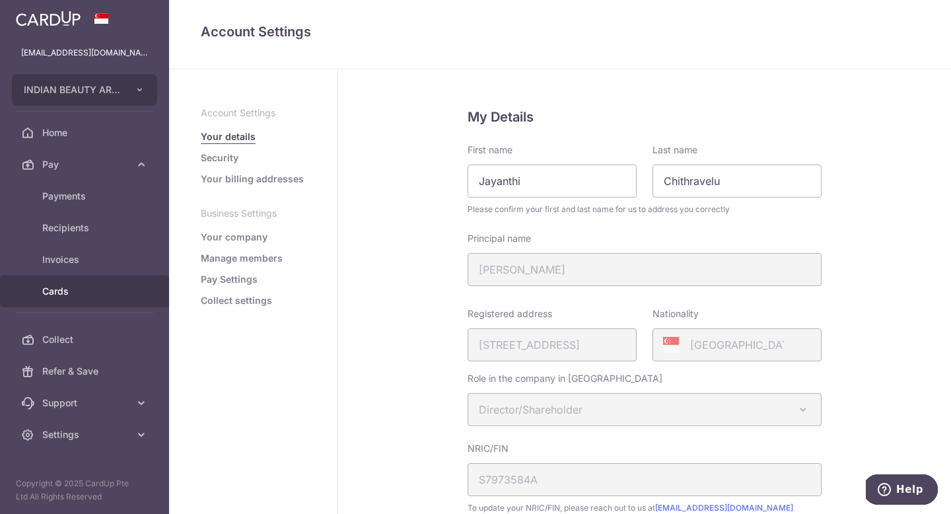
click at [96, 290] on span "Cards" at bounding box center [85, 291] width 87 height 13
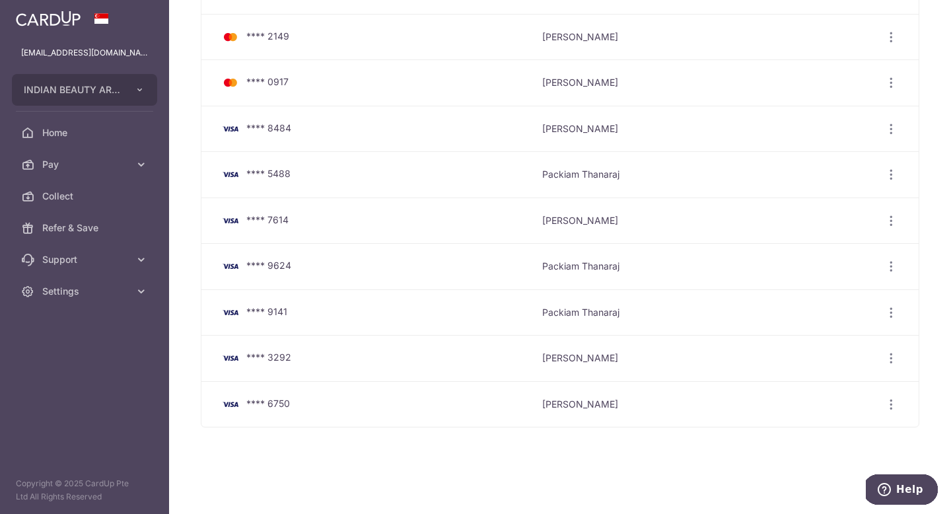
scroll to position [224, 0]
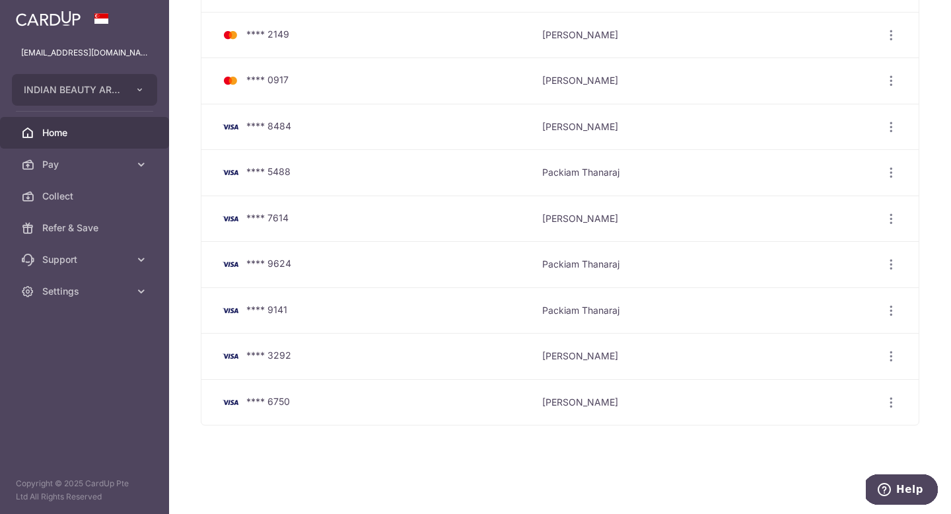
click at [108, 139] on link "Home" at bounding box center [84, 133] width 169 height 32
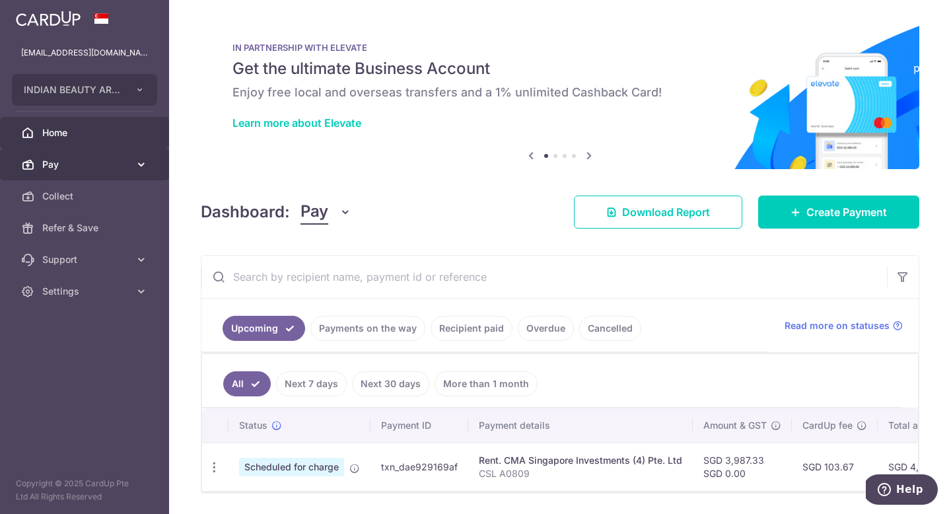
click at [113, 172] on link "Pay" at bounding box center [84, 165] width 169 height 32
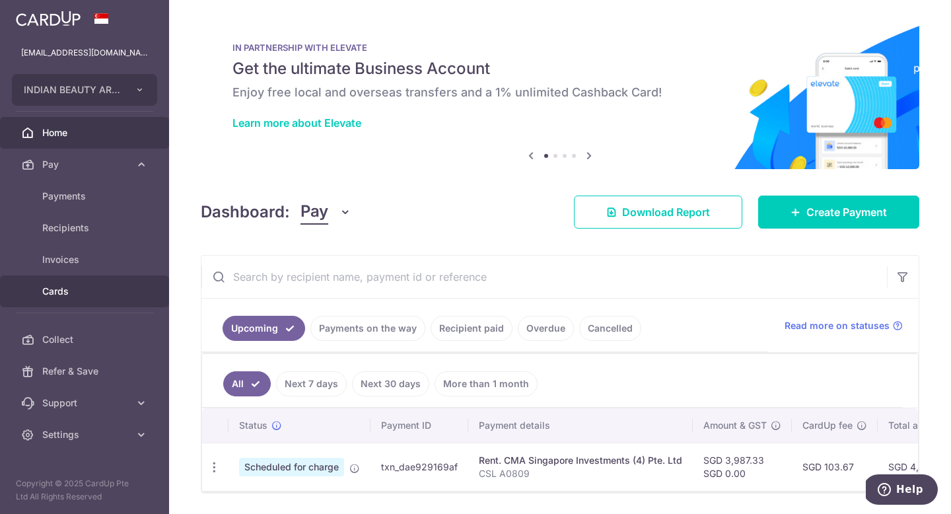
click at [88, 291] on span "Cards" at bounding box center [85, 291] width 87 height 13
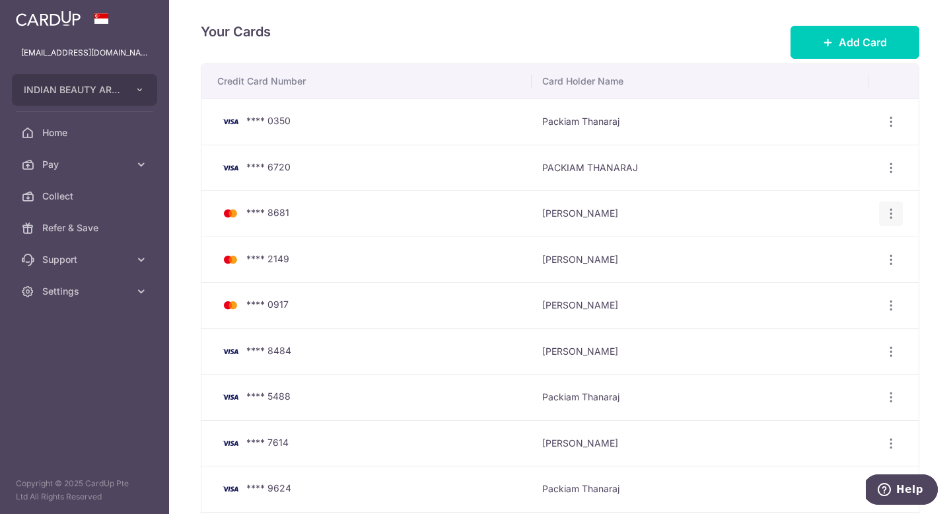
click at [893, 213] on icon "button" at bounding box center [891, 214] width 14 height 14
click at [857, 286] on span "Delete" at bounding box center [846, 282] width 90 height 16
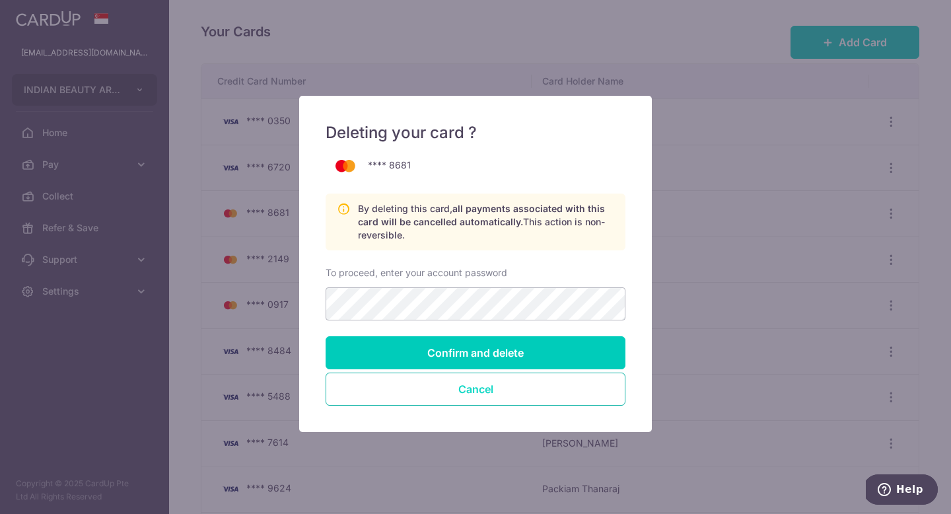
click at [547, 389] on button "Cancel" at bounding box center [475, 388] width 300 height 33
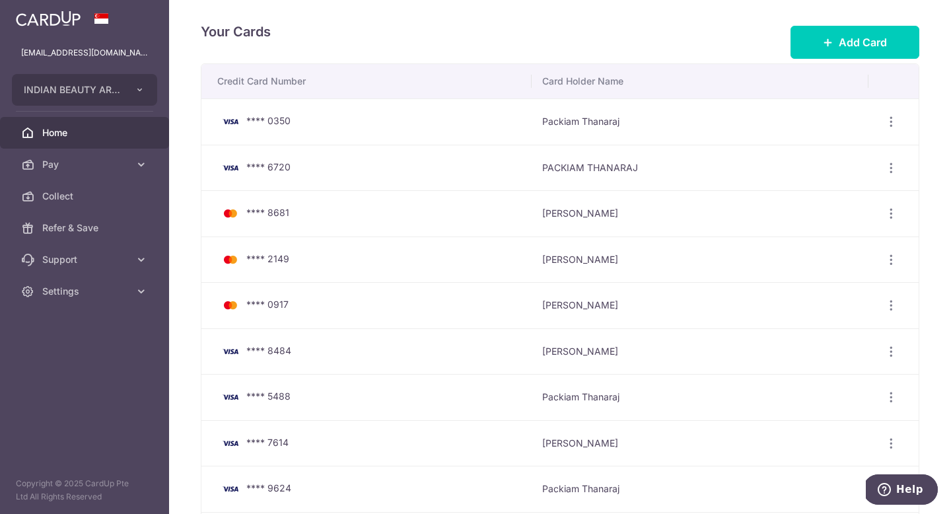
click at [80, 133] on span "Home" at bounding box center [85, 132] width 87 height 13
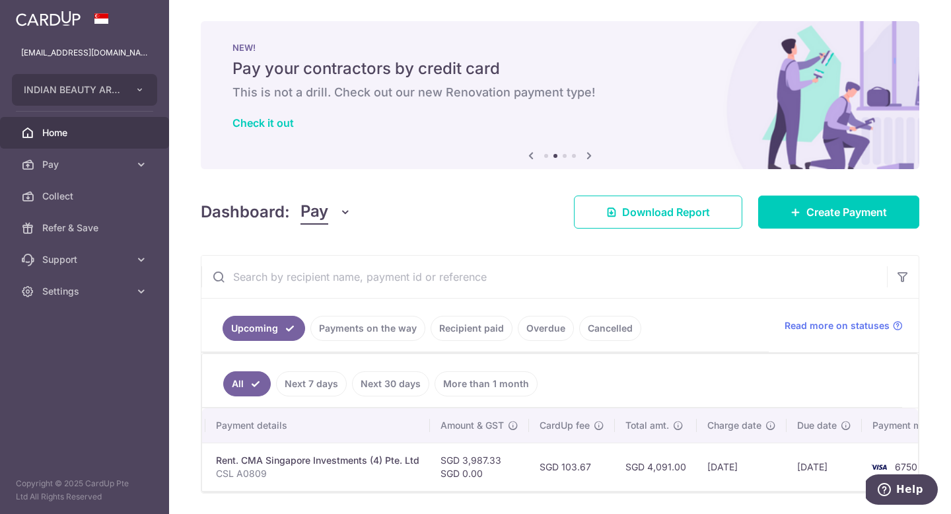
scroll to position [0, 257]
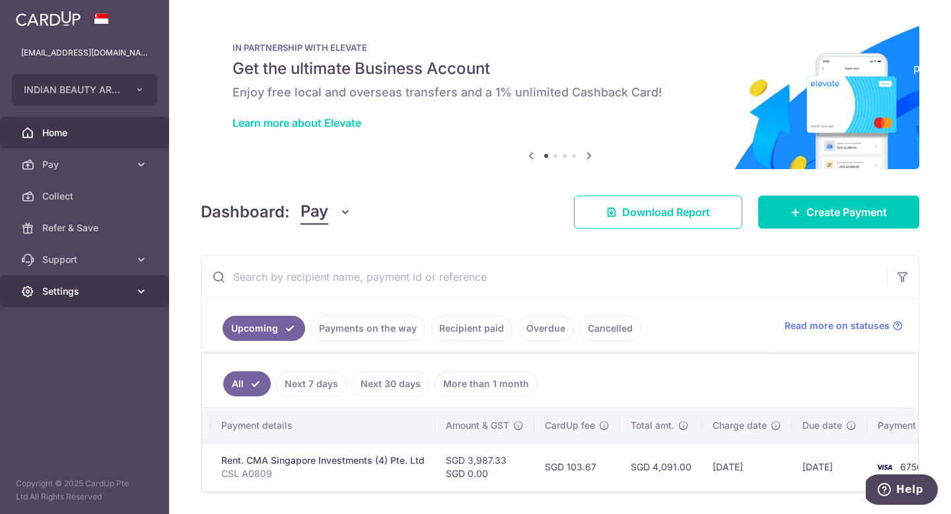
click at [96, 292] on span "Settings" at bounding box center [85, 291] width 87 height 13
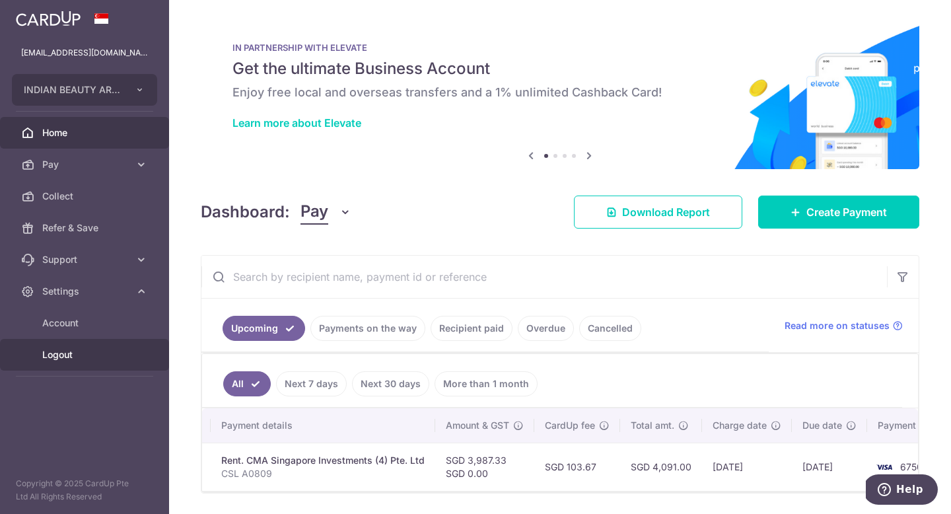
click at [86, 352] on span "Logout" at bounding box center [85, 354] width 87 height 13
